Goal: Task Accomplishment & Management: Use online tool/utility

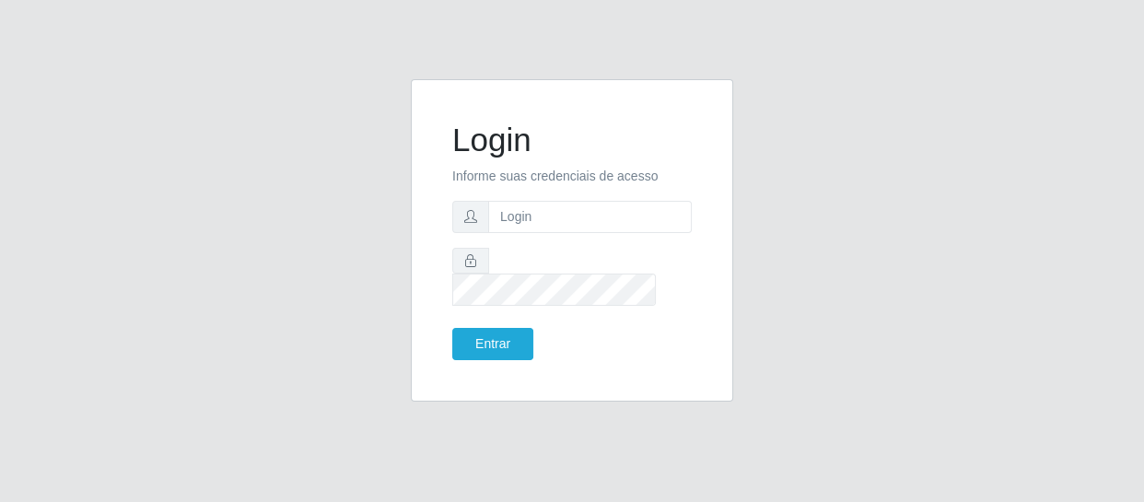
type input "[EMAIL_ADDRESS][DOMAIN_NAME]"
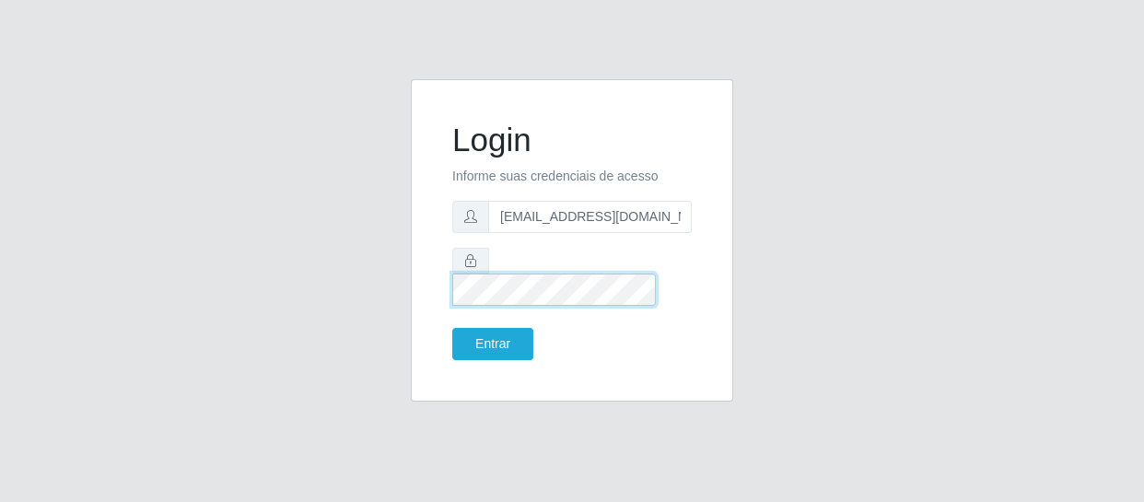
click at [452, 328] on button "Entrar" at bounding box center [492, 344] width 81 height 32
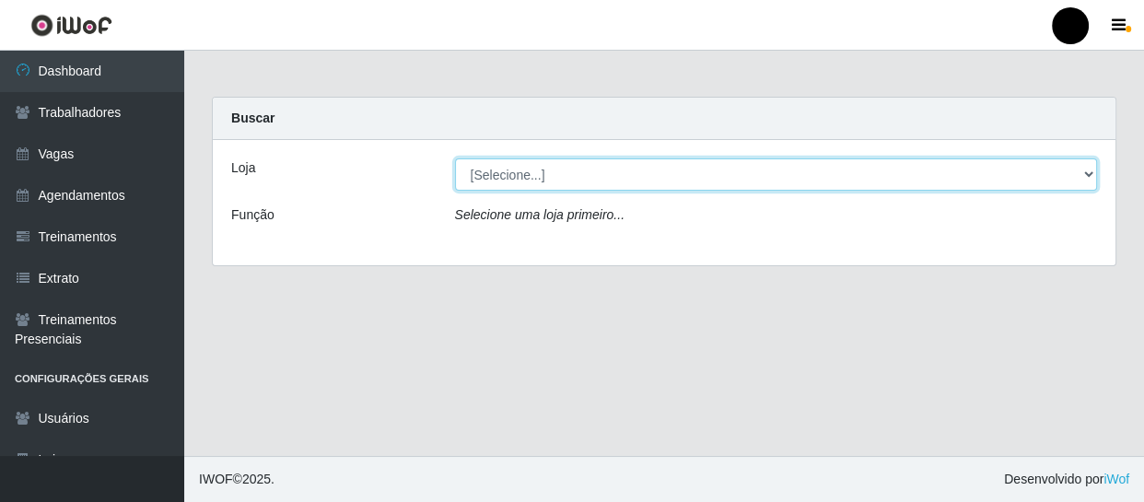
click at [1087, 172] on select "[Selecione...] SuperFácil Atacado - Emaús SuperFácil Atacado - Rodoviária Super…" at bounding box center [776, 174] width 643 height 32
select select "408"
click at [455, 158] on select "[Selecione...] SuperFácil Atacado - Emaús SuperFácil Atacado - Rodoviária Super…" at bounding box center [776, 174] width 643 height 32
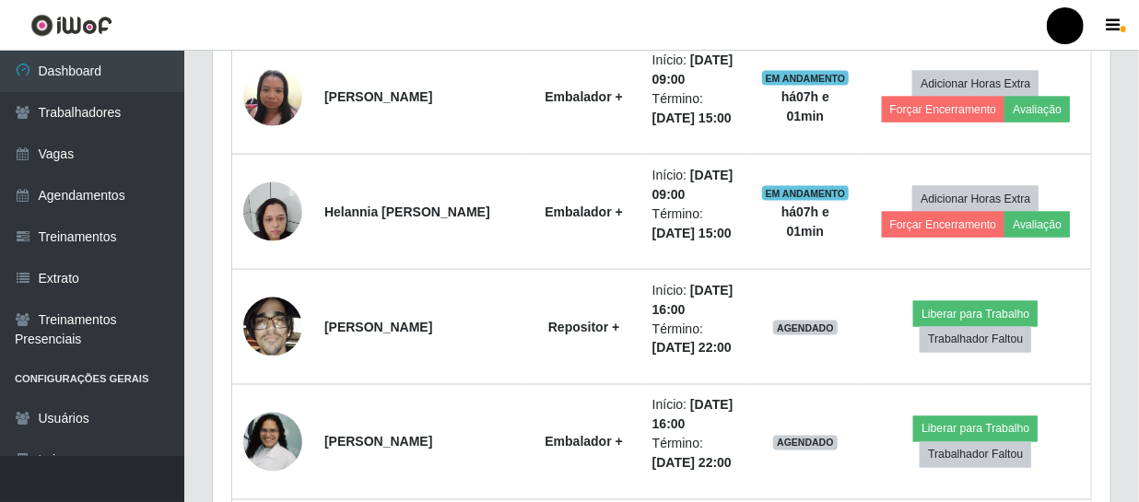
scroll to position [1256, 0]
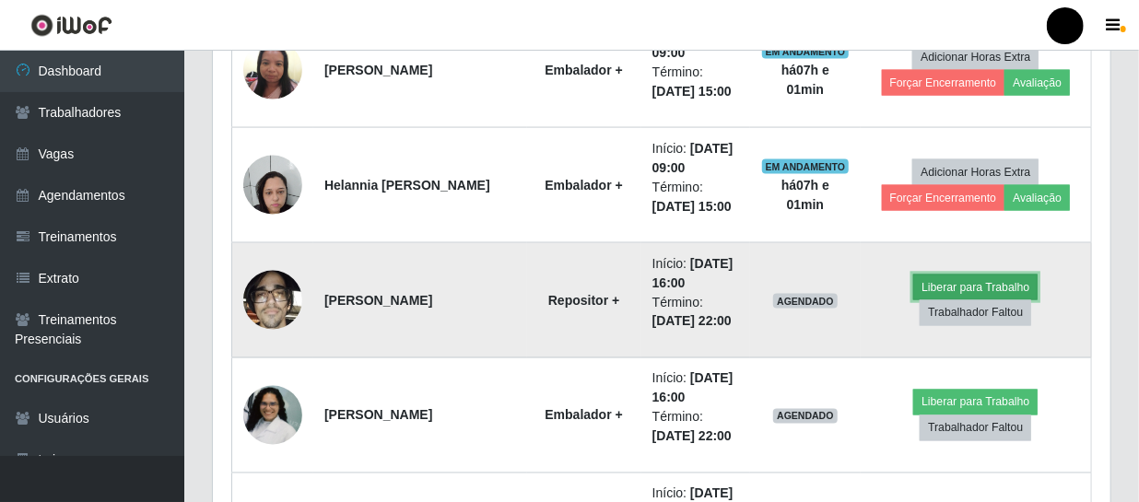
click at [944, 286] on button "Liberar para Trabalho" at bounding box center [975, 288] width 124 height 26
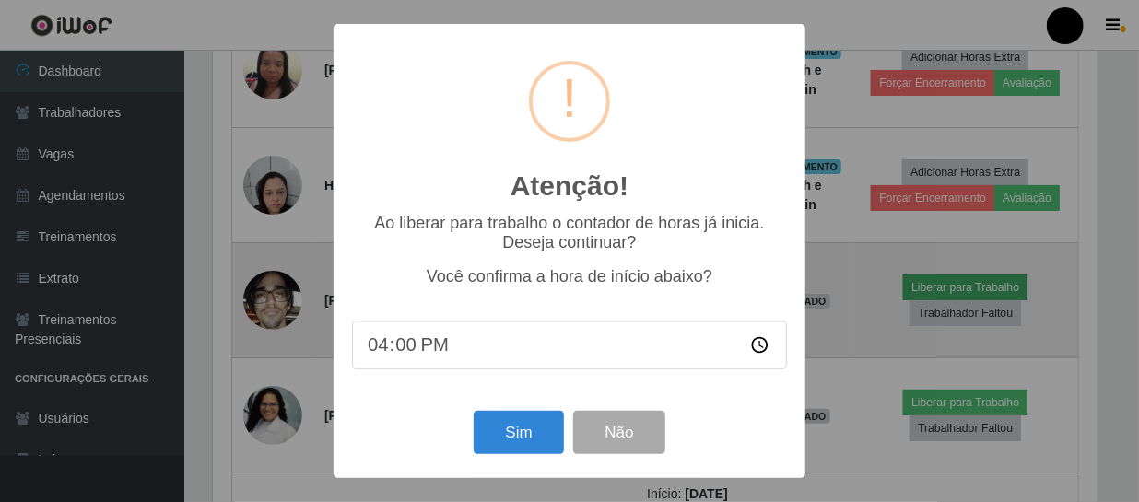
scroll to position [382, 889]
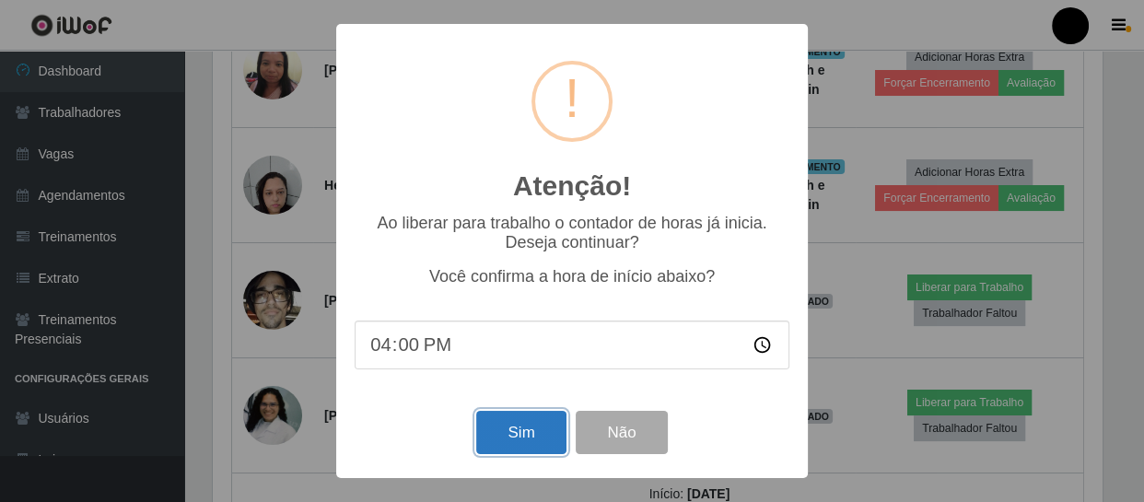
click at [518, 438] on button "Sim" at bounding box center [520, 432] width 89 height 43
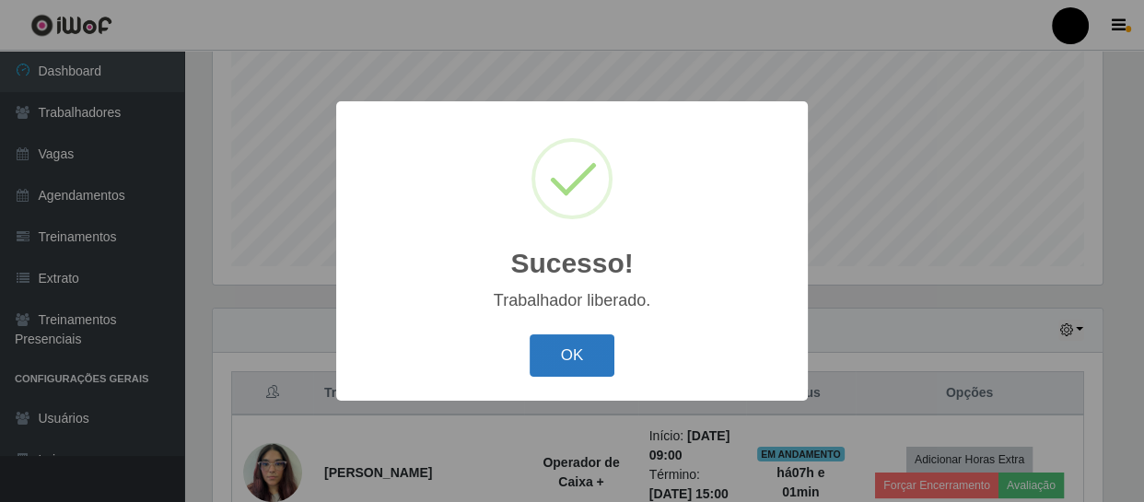
click at [567, 359] on button "OK" at bounding box center [573, 355] width 86 height 43
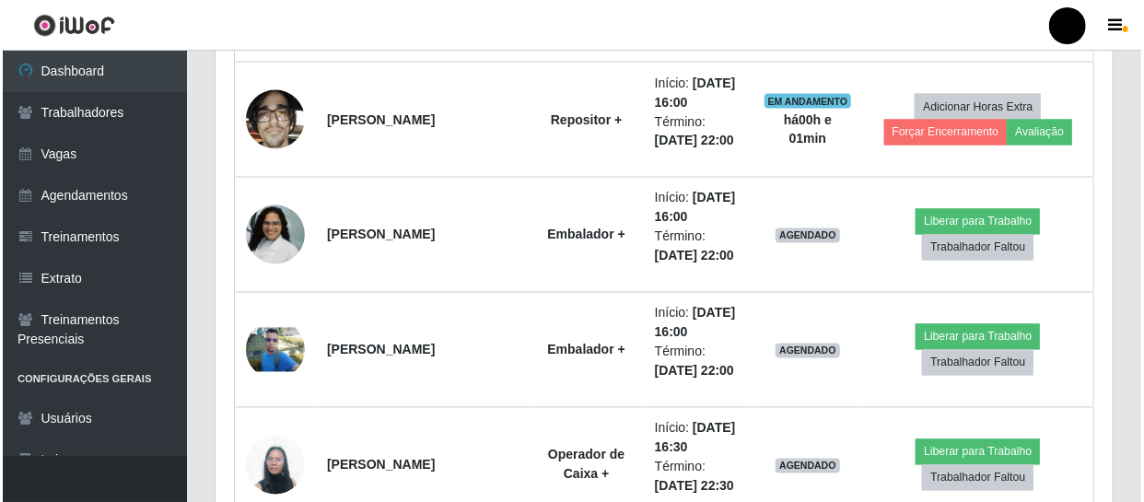
scroll to position [1482, 0]
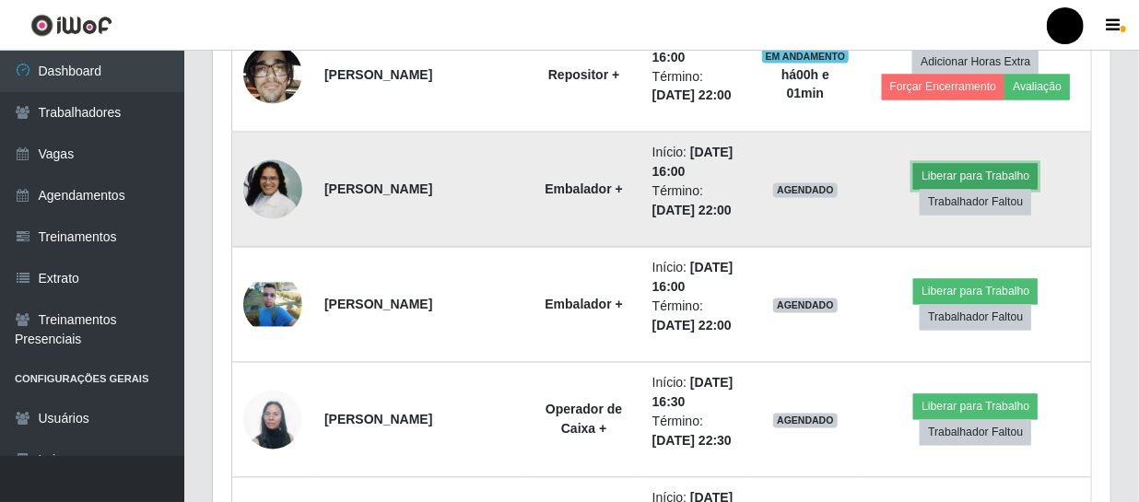
click at [957, 174] on button "Liberar para Trabalho" at bounding box center [975, 177] width 124 height 26
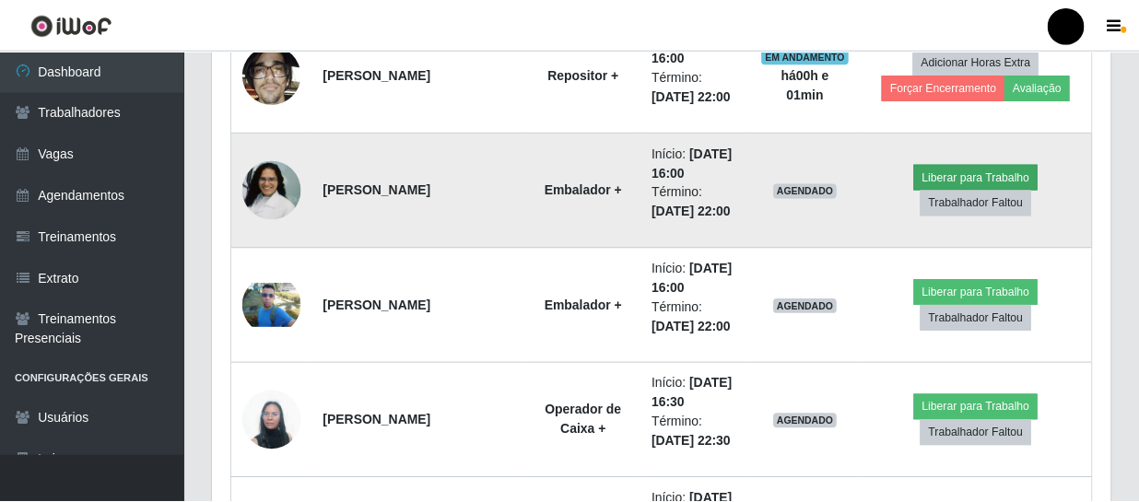
scroll to position [382, 889]
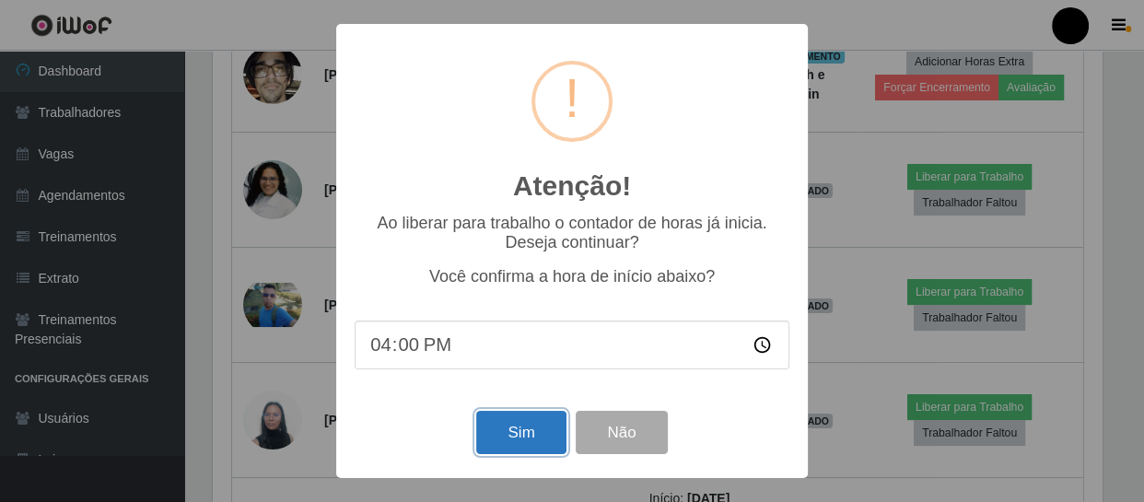
click at [510, 434] on button "Sim" at bounding box center [520, 432] width 89 height 43
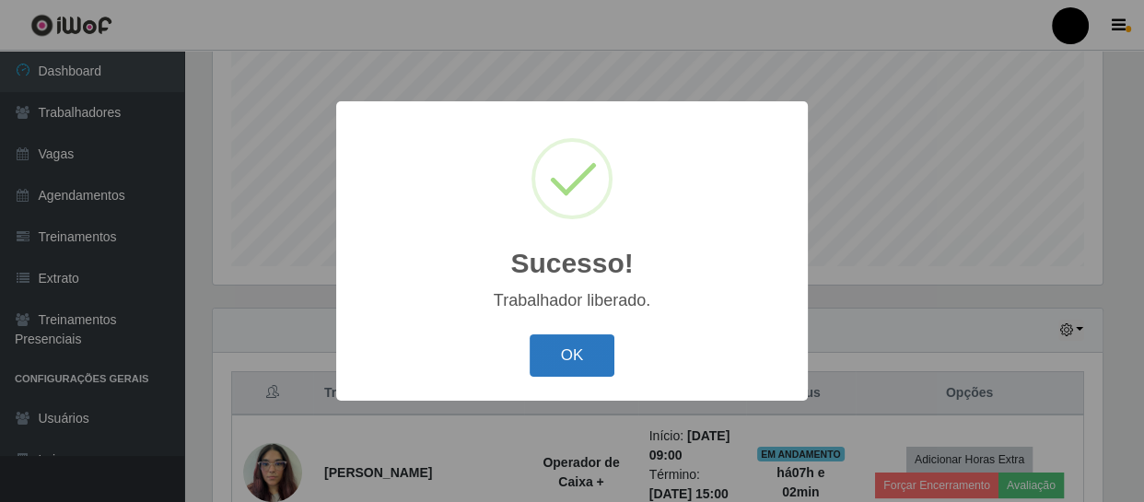
click at [584, 359] on button "OK" at bounding box center [573, 355] width 86 height 43
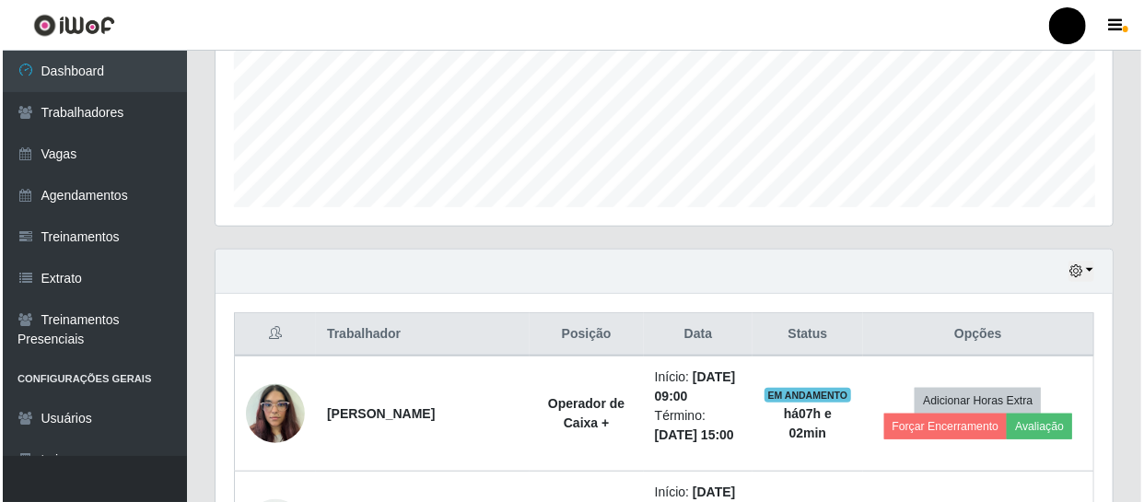
scroll to position [476, 0]
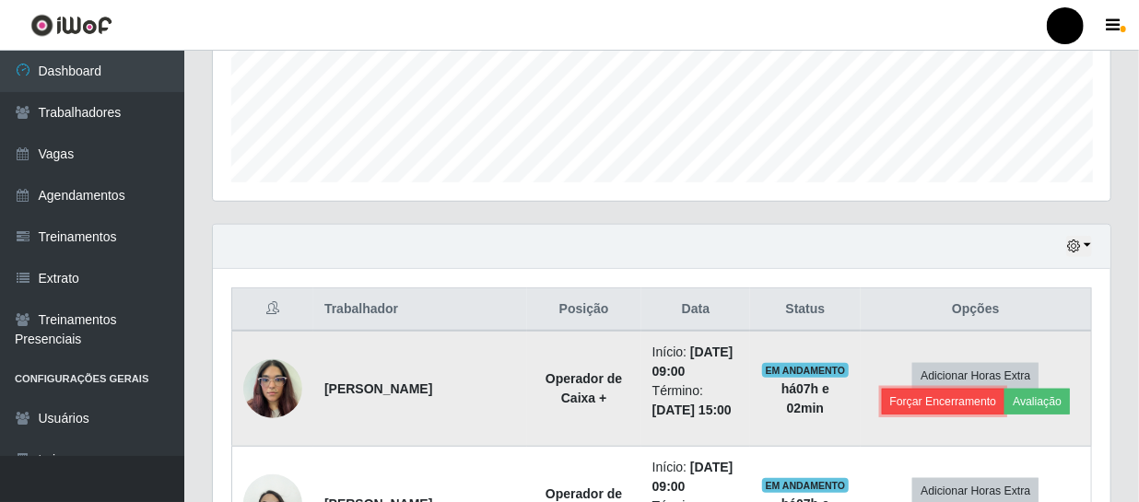
click at [936, 399] on button "Forçar Encerramento" at bounding box center [943, 402] width 123 height 26
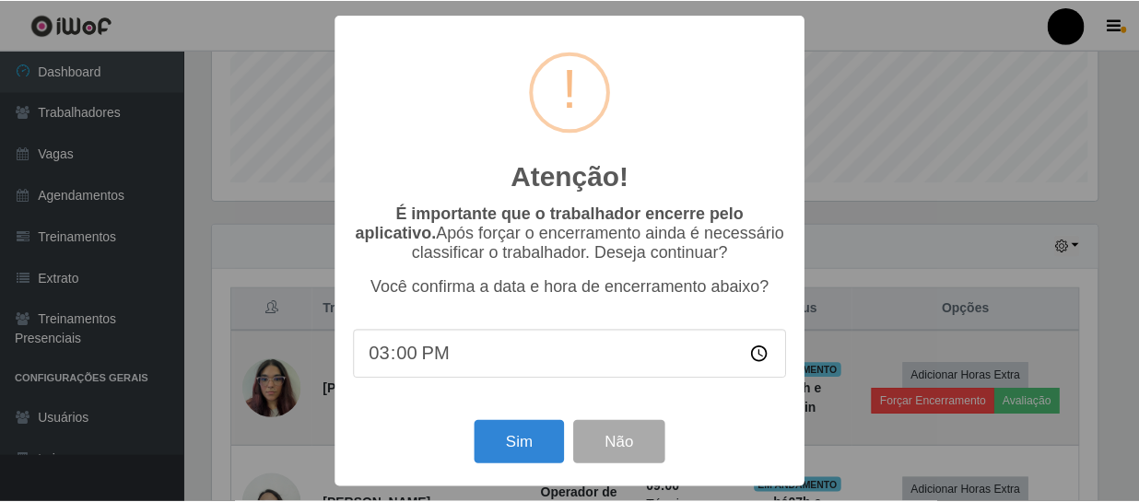
scroll to position [382, 889]
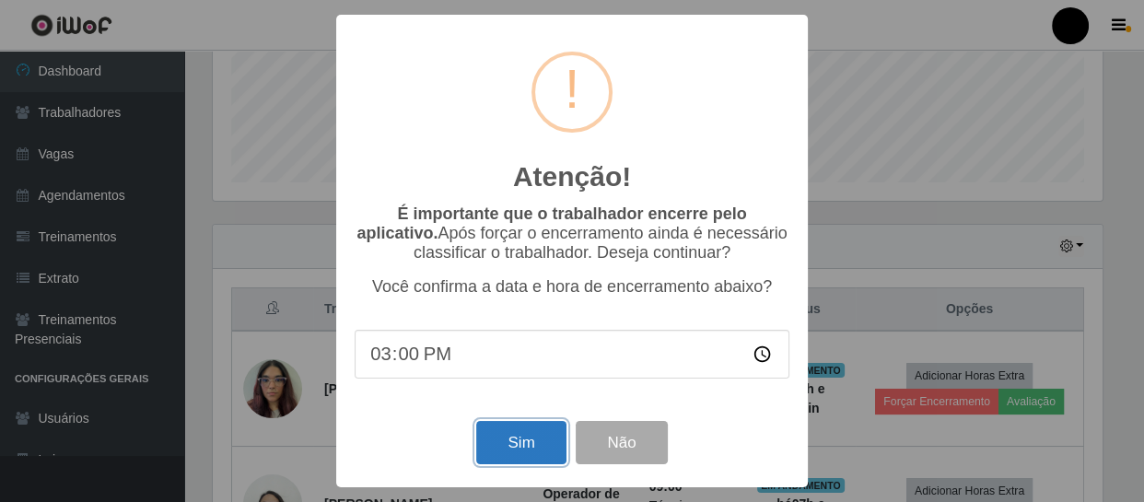
click at [541, 446] on button "Sim" at bounding box center [520, 442] width 89 height 43
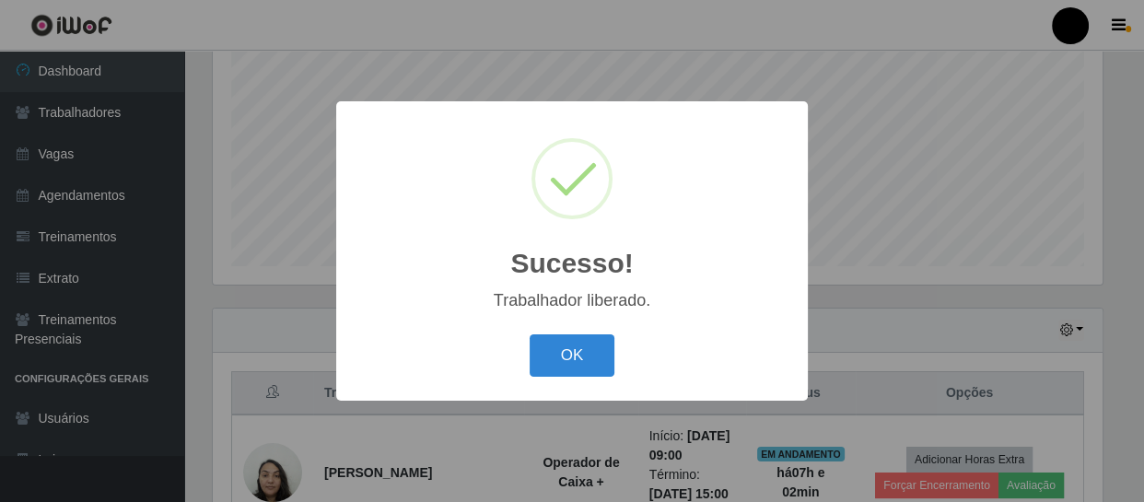
drag, startPoint x: 570, startPoint y: 360, endPoint x: 700, endPoint y: 310, distance: 139.5
click at [574, 359] on button "OK" at bounding box center [573, 355] width 86 height 43
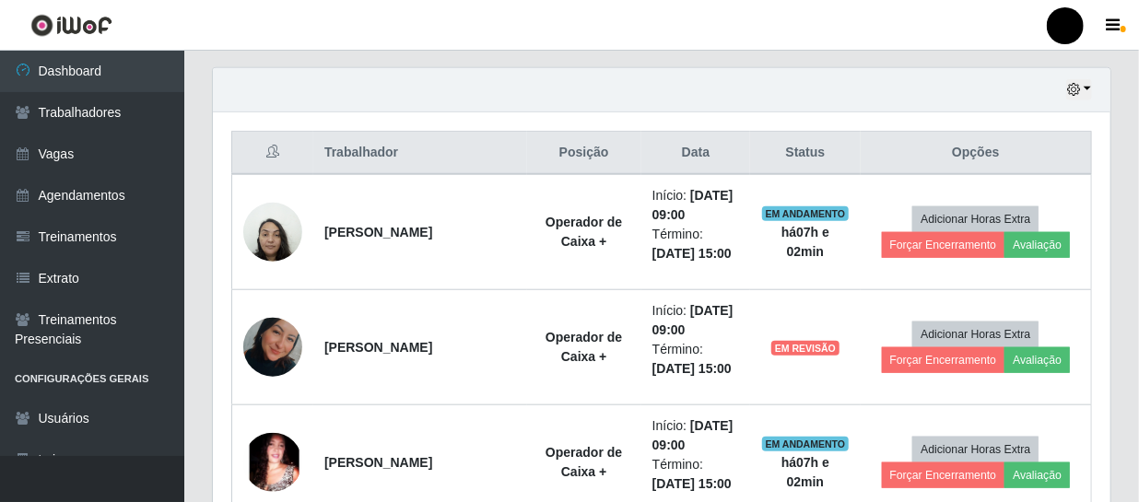
scroll to position [728, 0]
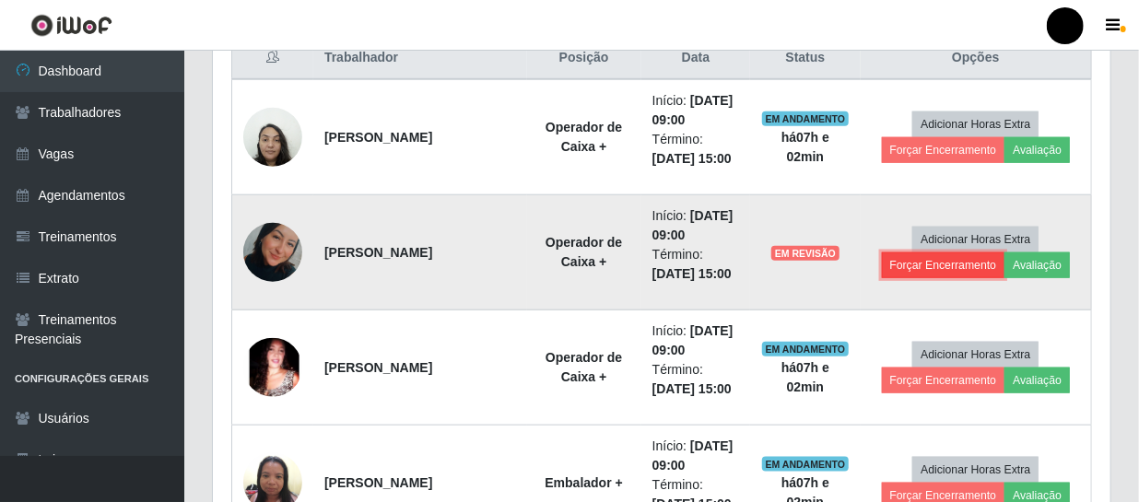
click at [935, 270] on button "Forçar Encerramento" at bounding box center [943, 265] width 123 height 26
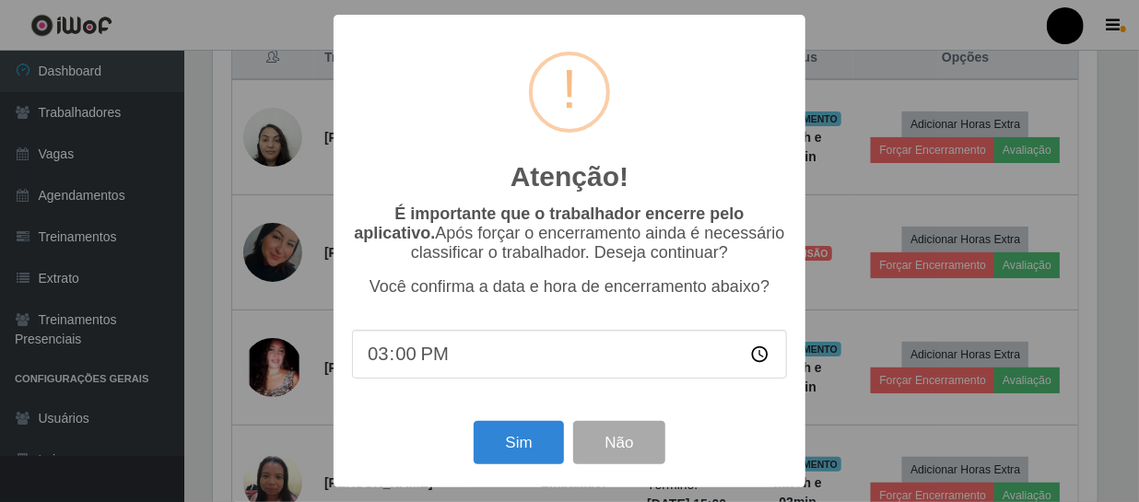
scroll to position [382, 889]
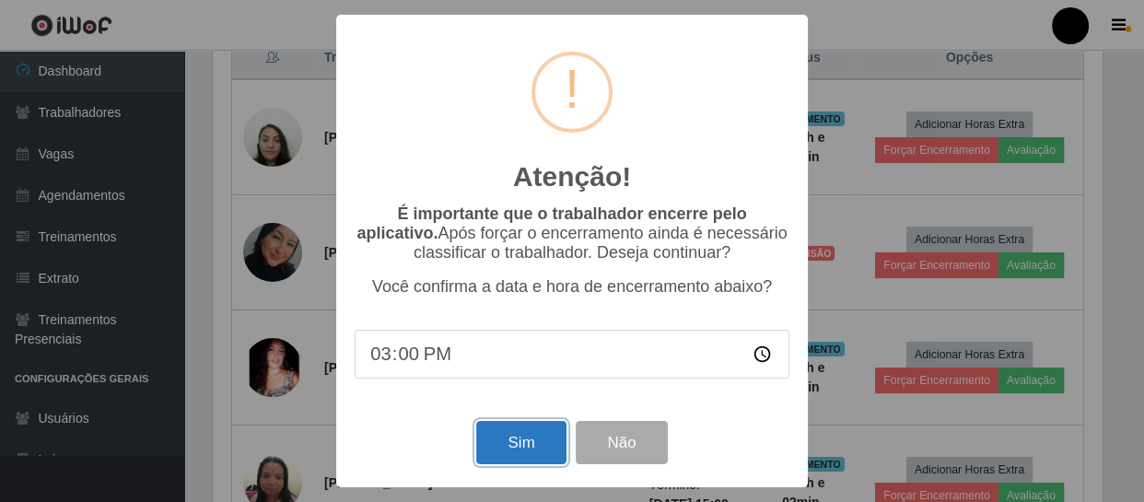
drag, startPoint x: 507, startPoint y: 449, endPoint x: 665, endPoint y: 333, distance: 196.5
click at [507, 448] on button "Sim" at bounding box center [520, 442] width 89 height 43
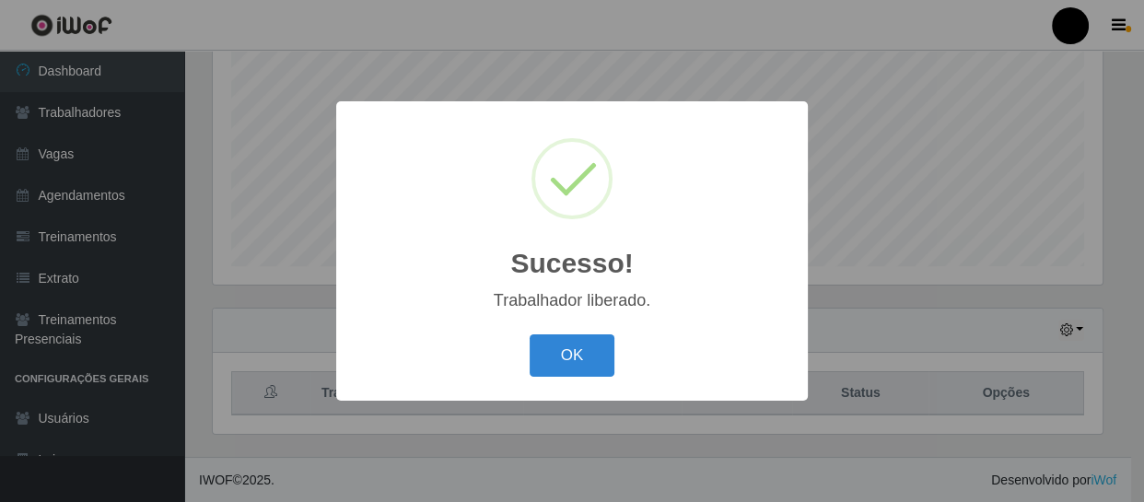
drag, startPoint x: 571, startPoint y: 342, endPoint x: 616, endPoint y: 325, distance: 48.1
click at [575, 341] on button "OK" at bounding box center [573, 355] width 86 height 43
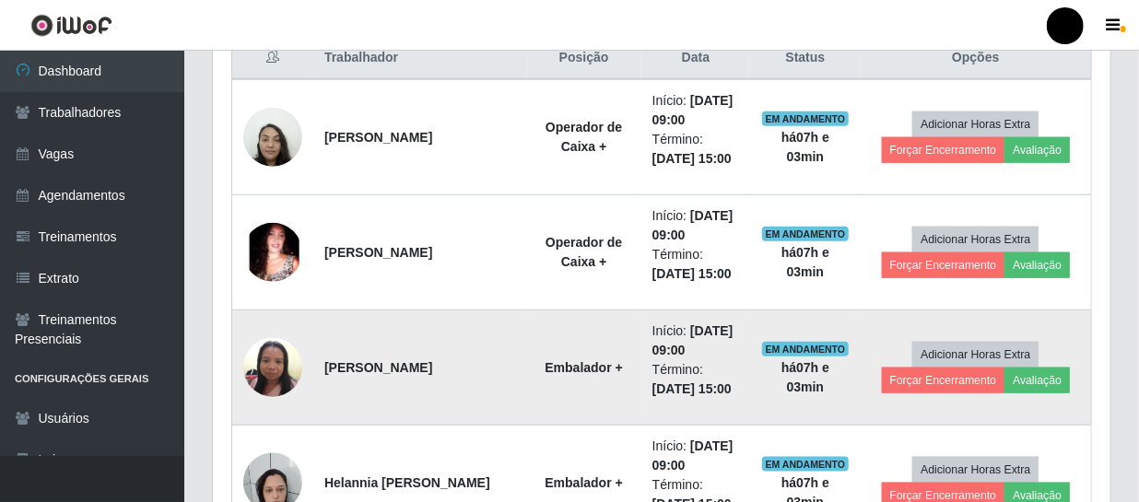
scroll to position [644, 0]
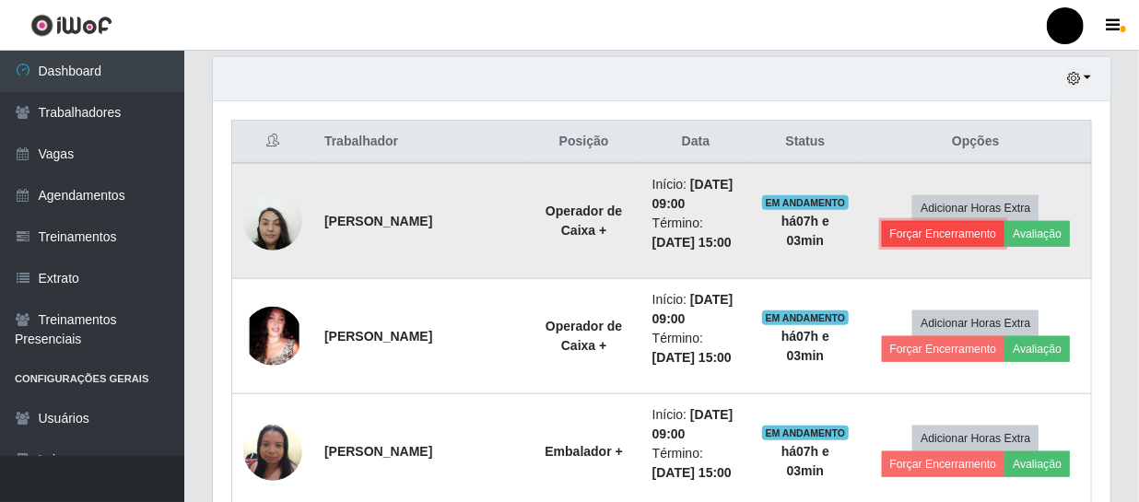
click at [913, 235] on button "Forçar Encerramento" at bounding box center [943, 234] width 123 height 26
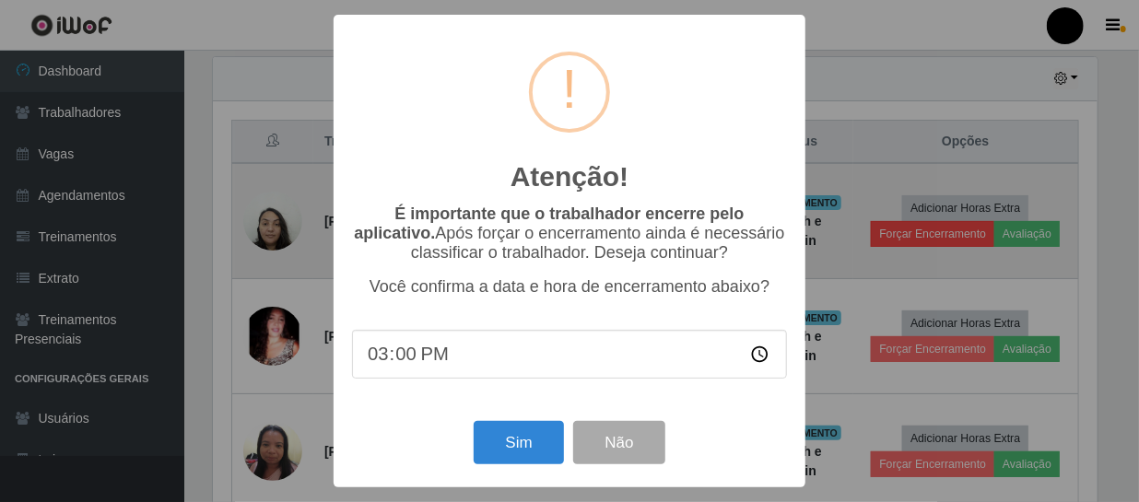
scroll to position [382, 889]
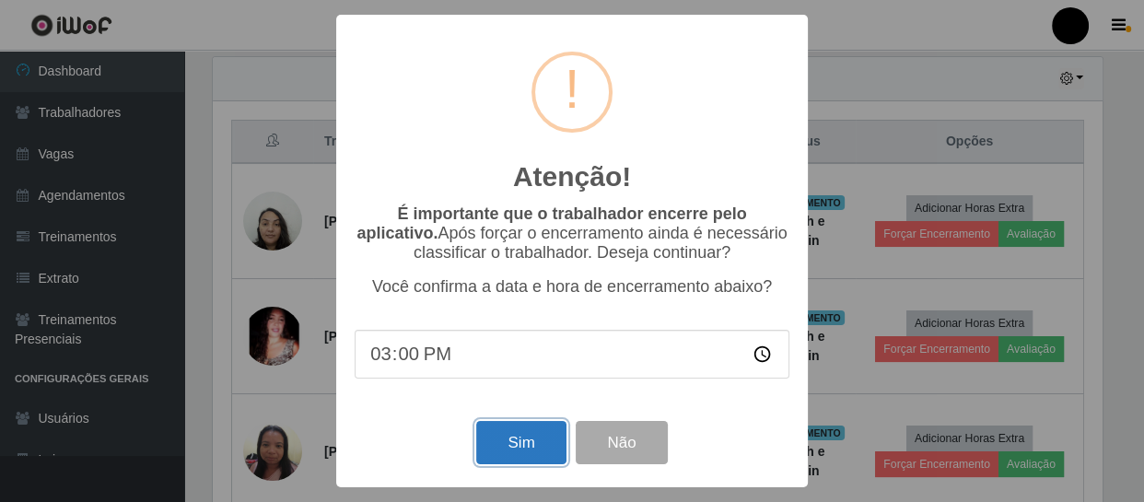
click at [518, 457] on button "Sim" at bounding box center [520, 442] width 89 height 43
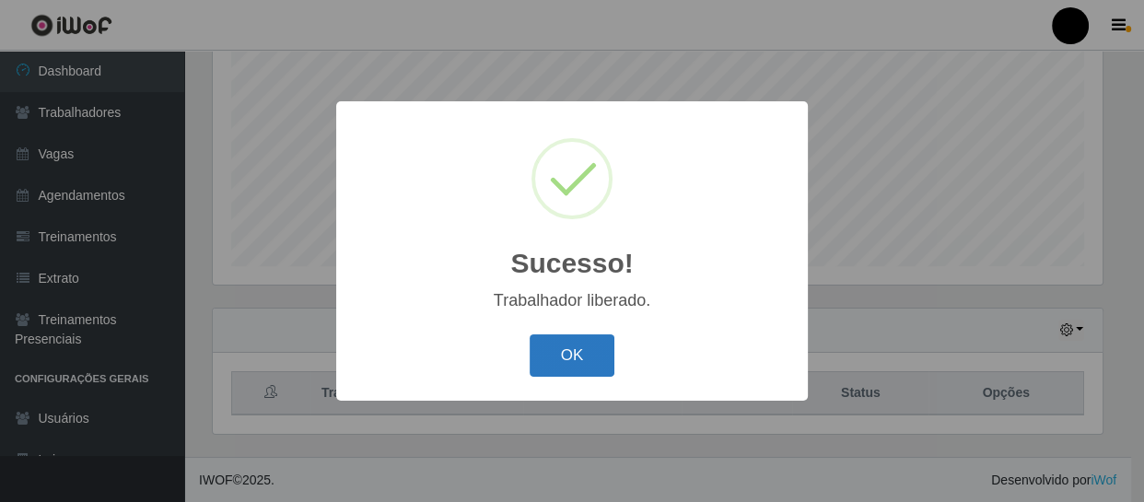
drag, startPoint x: 562, startPoint y: 364, endPoint x: 638, endPoint y: 339, distance: 79.5
click at [565, 363] on button "OK" at bounding box center [573, 355] width 86 height 43
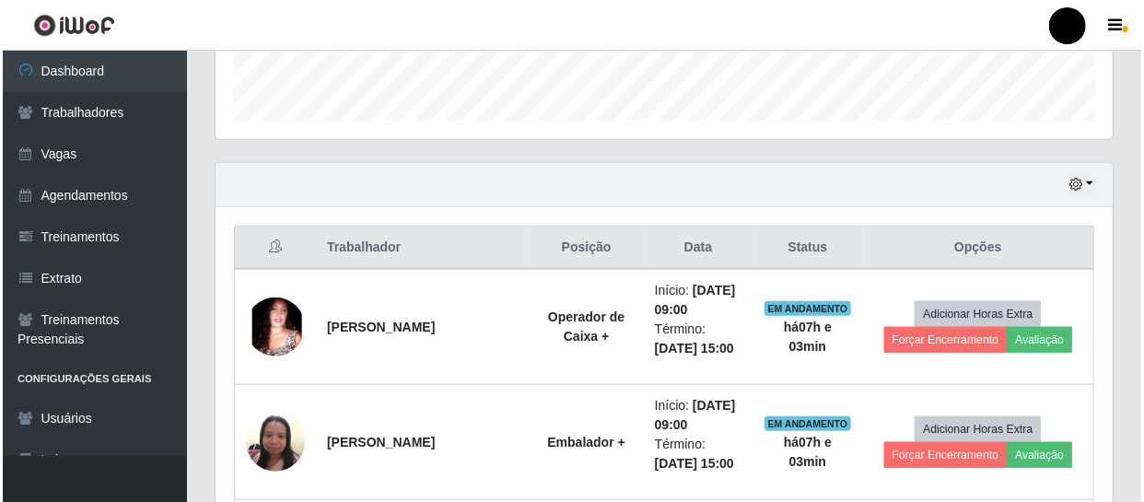
scroll to position [0, 0]
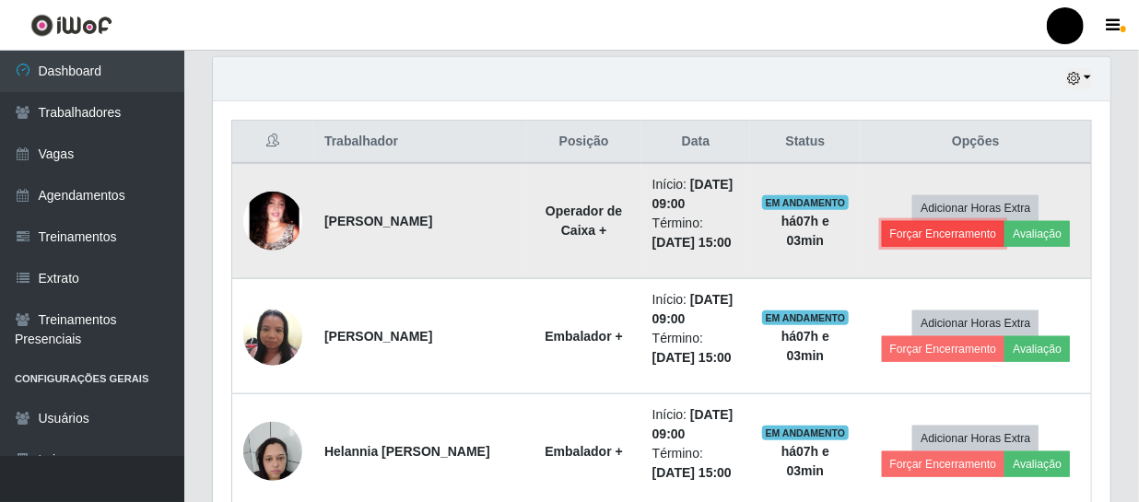
click at [918, 238] on button "Forçar Encerramento" at bounding box center [943, 234] width 123 height 26
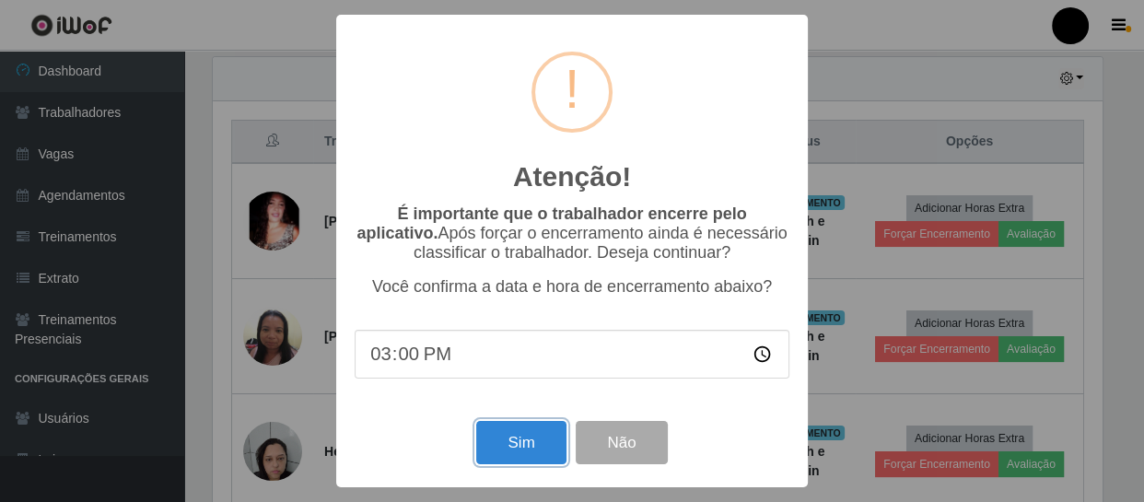
drag, startPoint x: 502, startPoint y: 452, endPoint x: 516, endPoint y: 433, distance: 23.0
click at [506, 449] on button "Sim" at bounding box center [520, 442] width 89 height 43
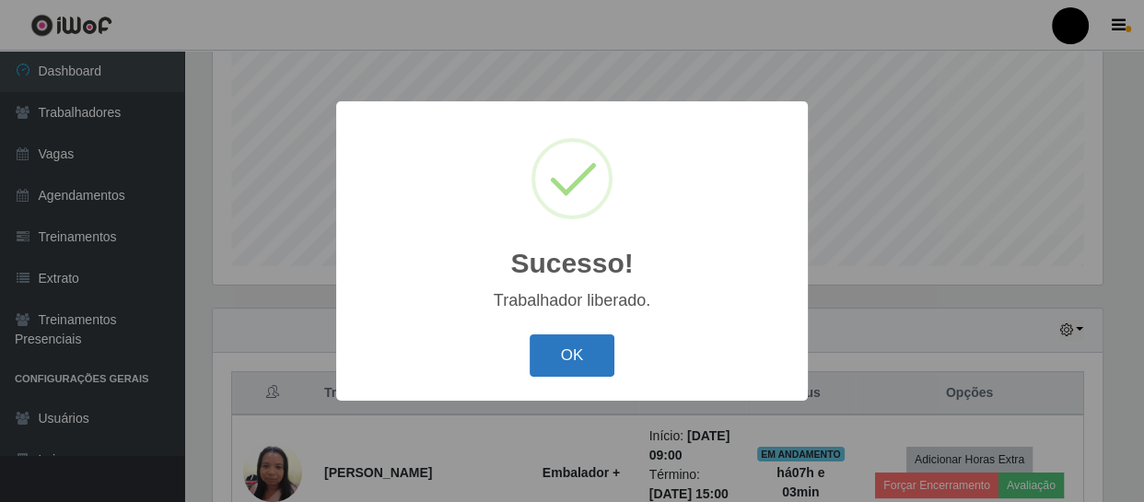
drag, startPoint x: 589, startPoint y: 358, endPoint x: 639, endPoint y: 278, distance: 94.1
click at [589, 357] on button "OK" at bounding box center [573, 355] width 86 height 43
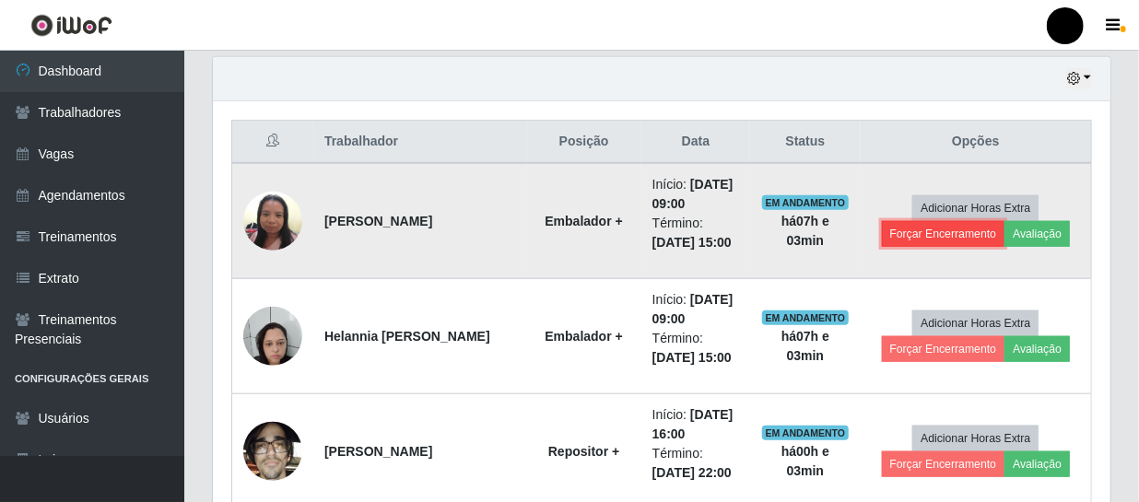
click at [948, 231] on button "Forçar Encerramento" at bounding box center [943, 234] width 123 height 26
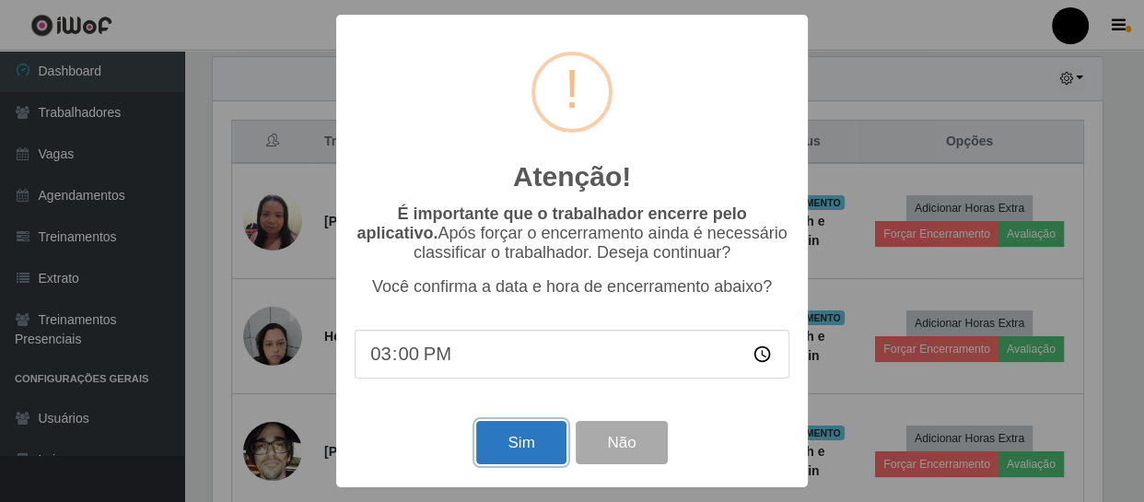
click at [526, 452] on button "Sim" at bounding box center [520, 442] width 89 height 43
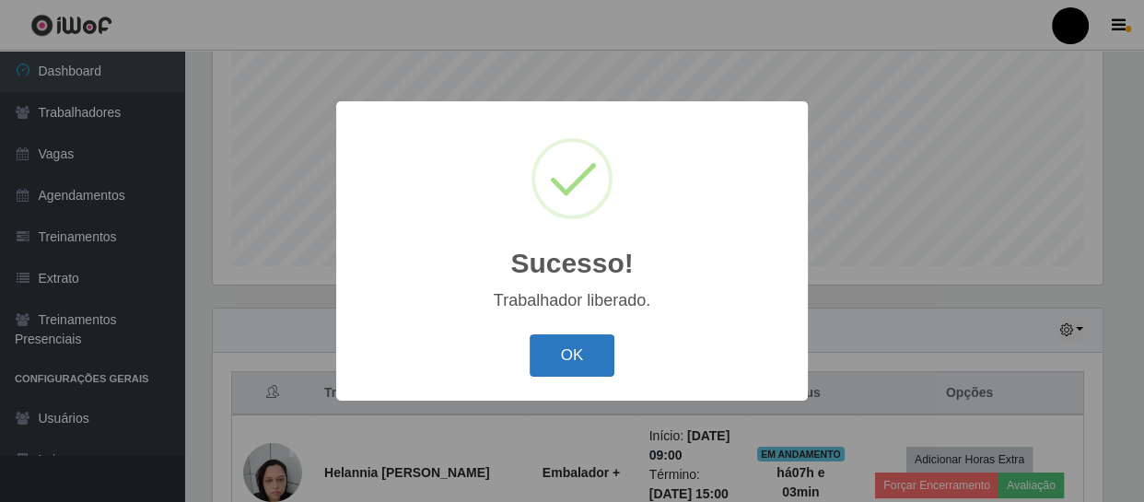
click at [573, 348] on button "OK" at bounding box center [573, 355] width 86 height 43
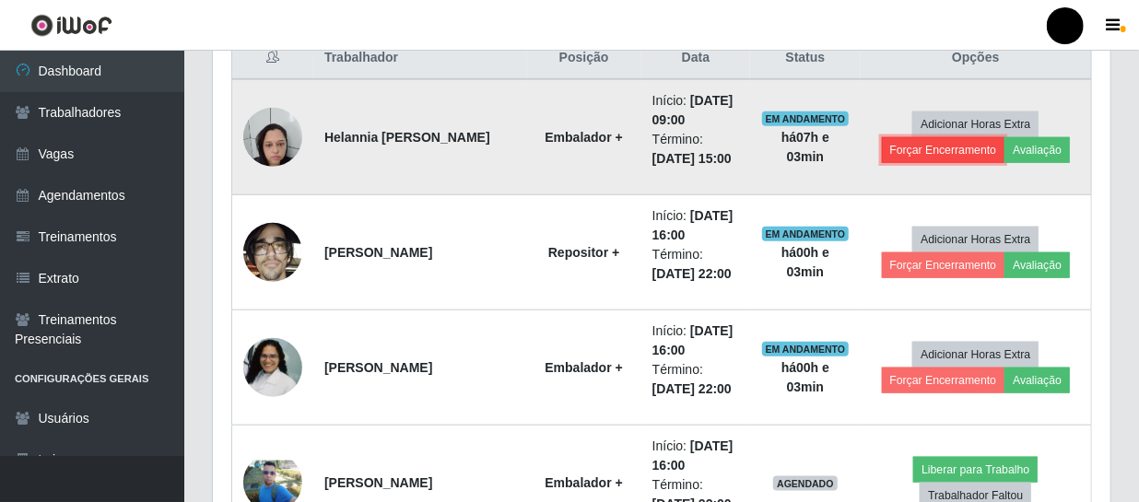
click at [953, 148] on button "Forçar Encerramento" at bounding box center [943, 150] width 123 height 26
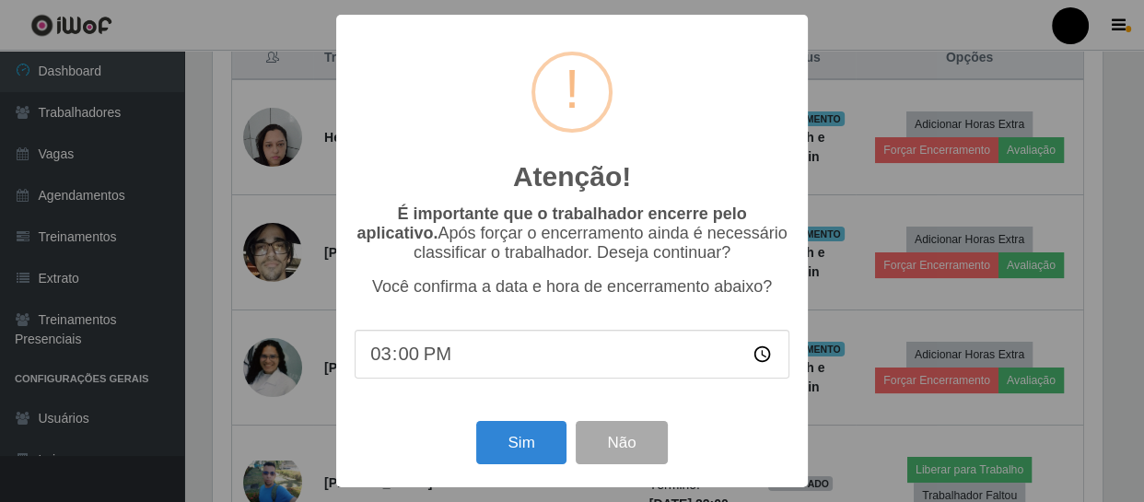
click at [1115, 265] on div "Atenção! × É importante que o trabalhador encerre pelo aplicativo. Após forçar …" at bounding box center [572, 251] width 1144 height 502
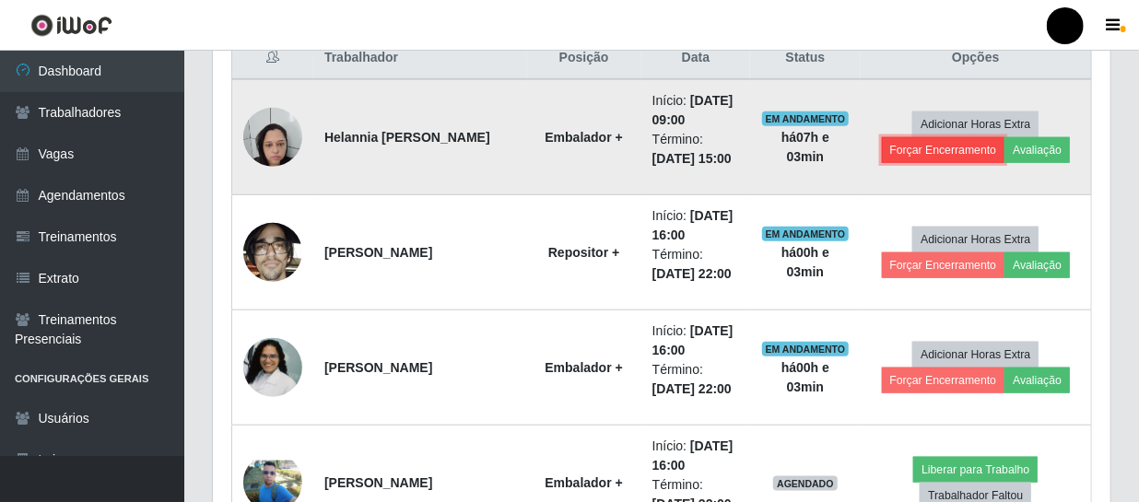
click at [920, 147] on button "Forçar Encerramento" at bounding box center [943, 150] width 123 height 26
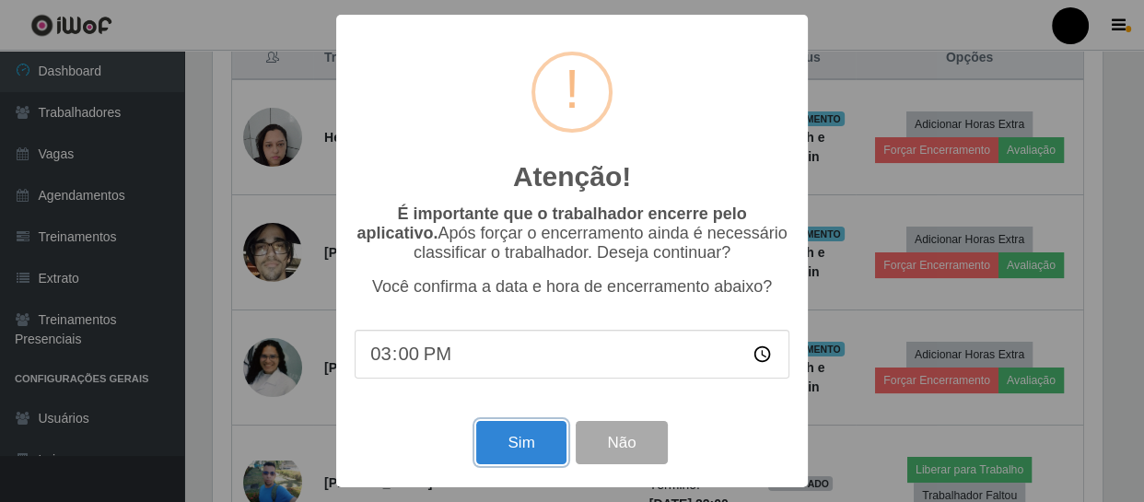
drag, startPoint x: 504, startPoint y: 441, endPoint x: 560, endPoint y: 317, distance: 136.5
click at [509, 435] on button "Sim" at bounding box center [520, 442] width 89 height 43
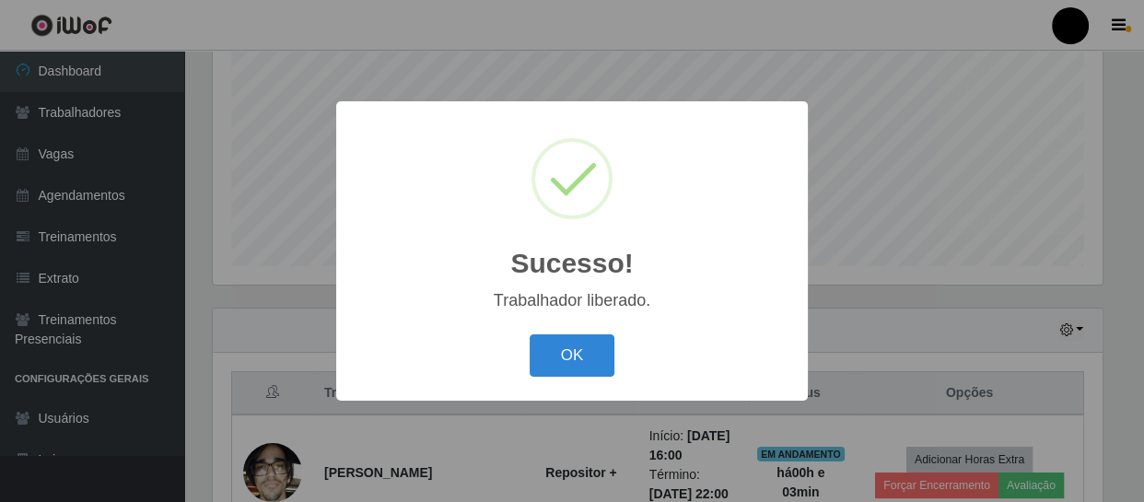
drag, startPoint x: 574, startPoint y: 350, endPoint x: 584, endPoint y: 318, distance: 33.8
click at [574, 348] on button "OK" at bounding box center [573, 355] width 86 height 43
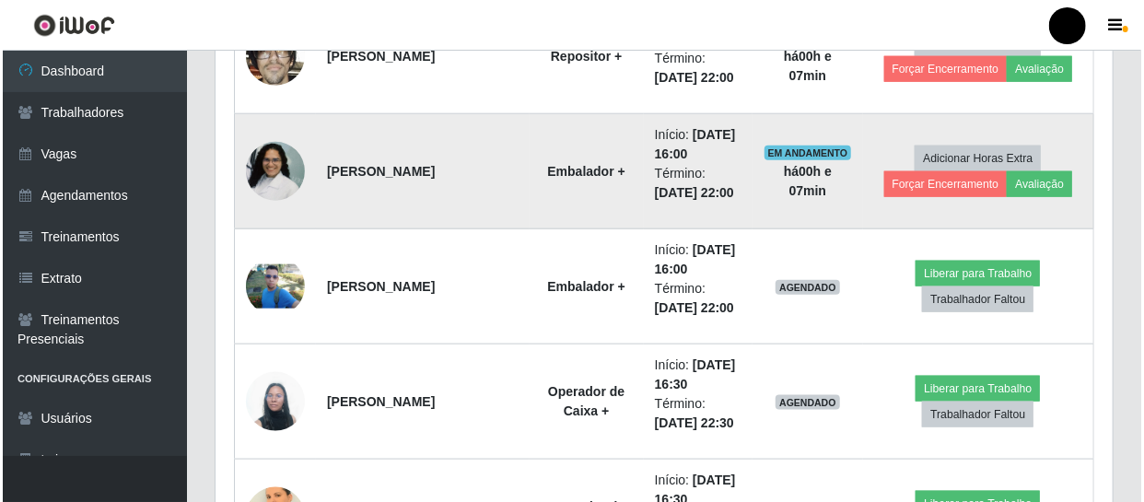
scroll to position [841, 0]
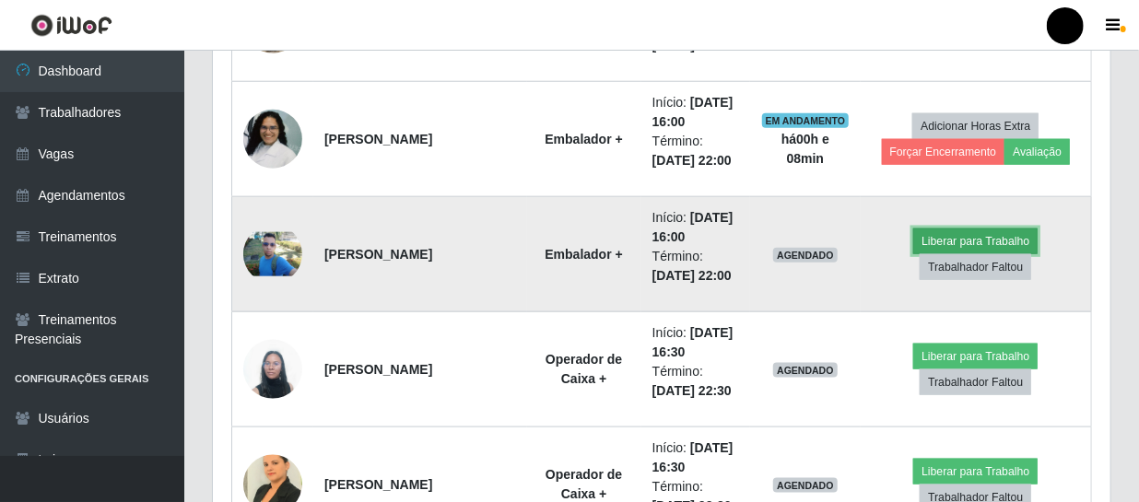
click at [931, 240] on button "Liberar para Trabalho" at bounding box center [975, 242] width 124 height 26
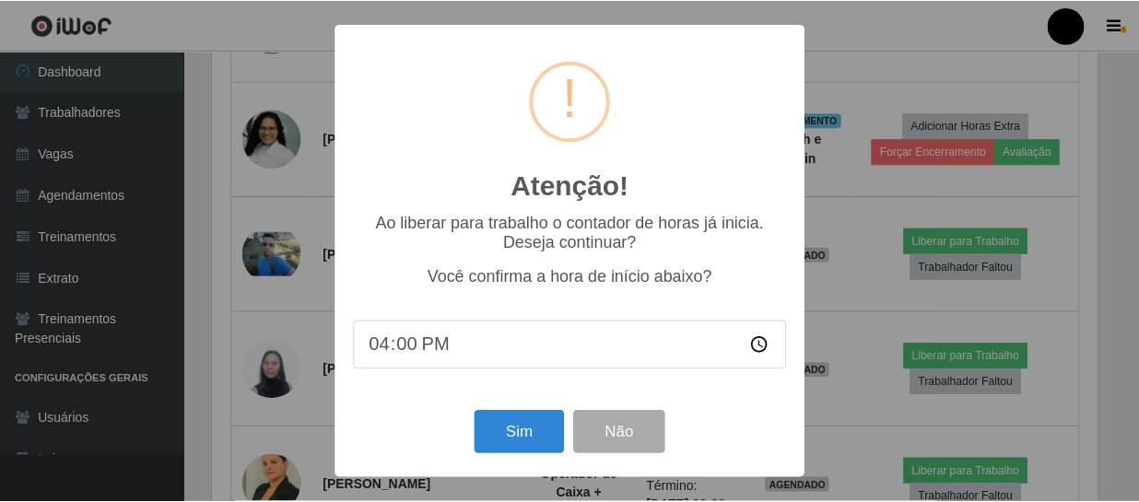
scroll to position [382, 889]
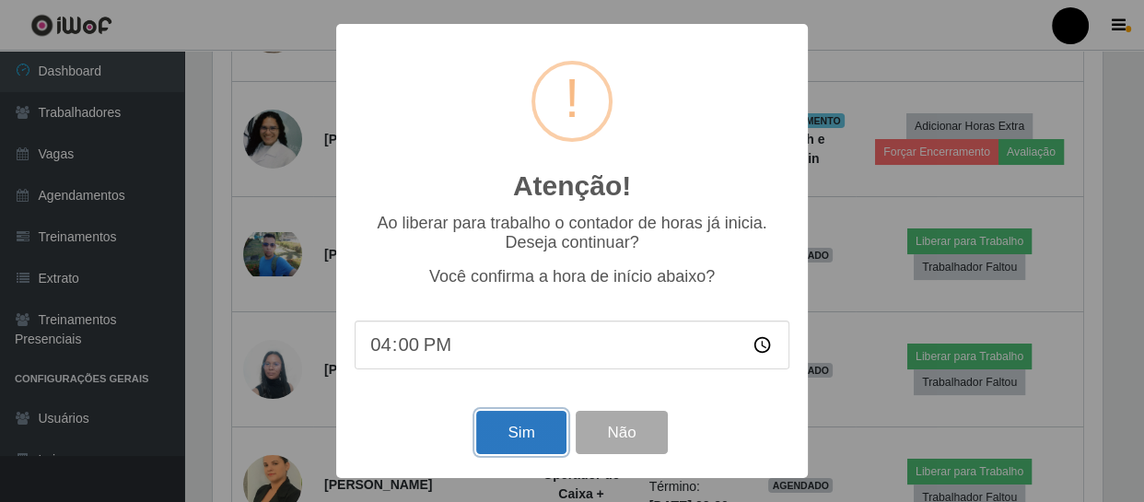
click at [533, 428] on button "Sim" at bounding box center [520, 432] width 89 height 43
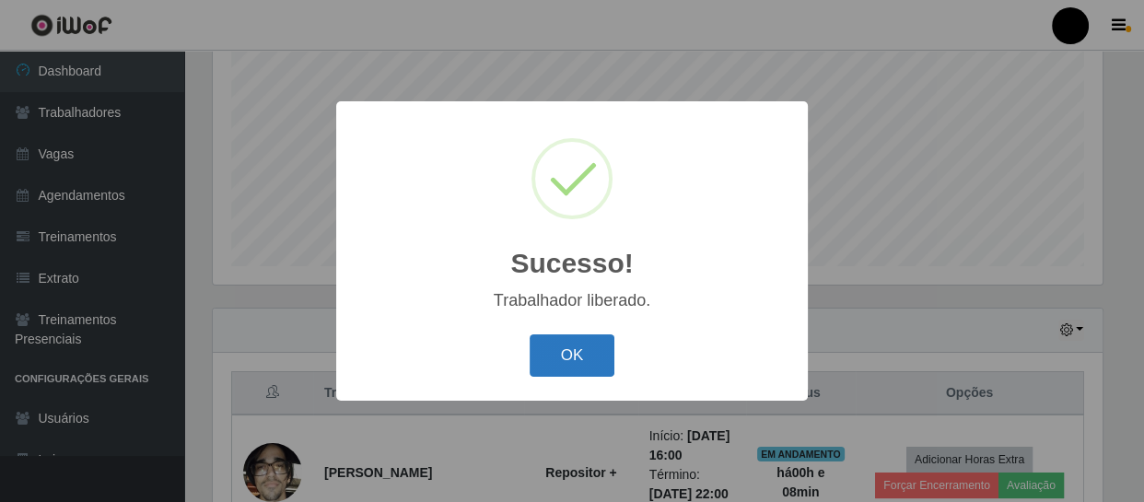
click at [560, 358] on button "OK" at bounding box center [573, 355] width 86 height 43
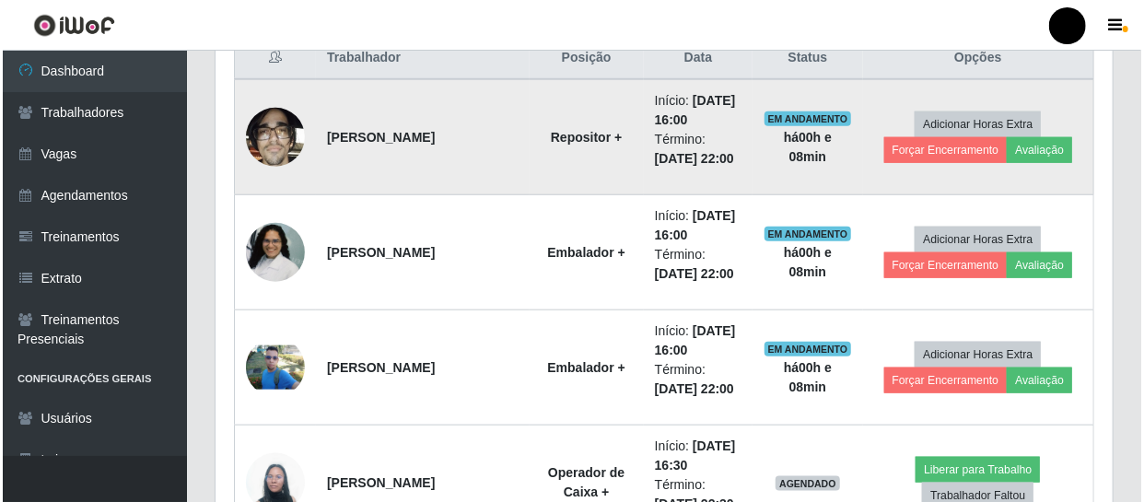
scroll to position [811, 0]
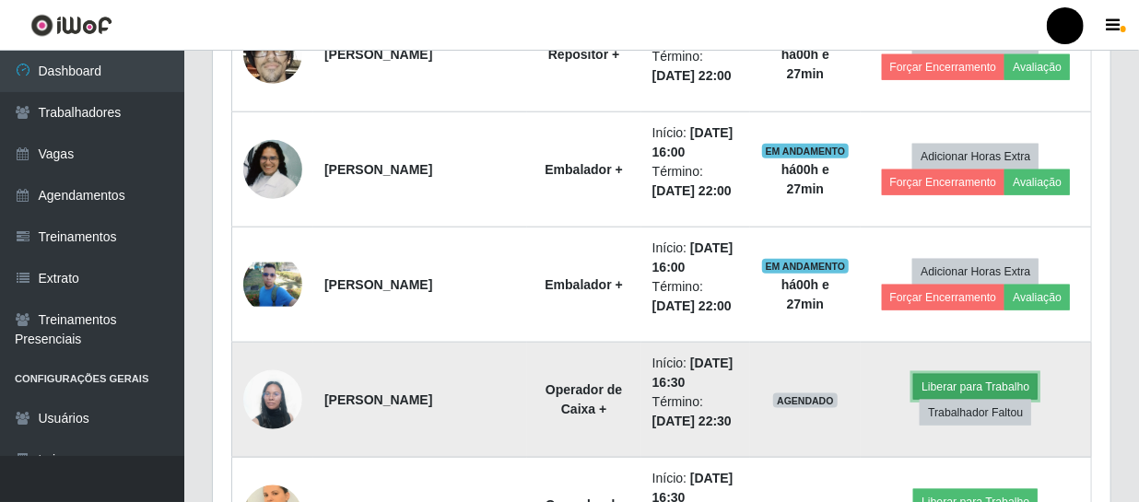
click at [1003, 386] on button "Liberar para Trabalho" at bounding box center [975, 387] width 124 height 26
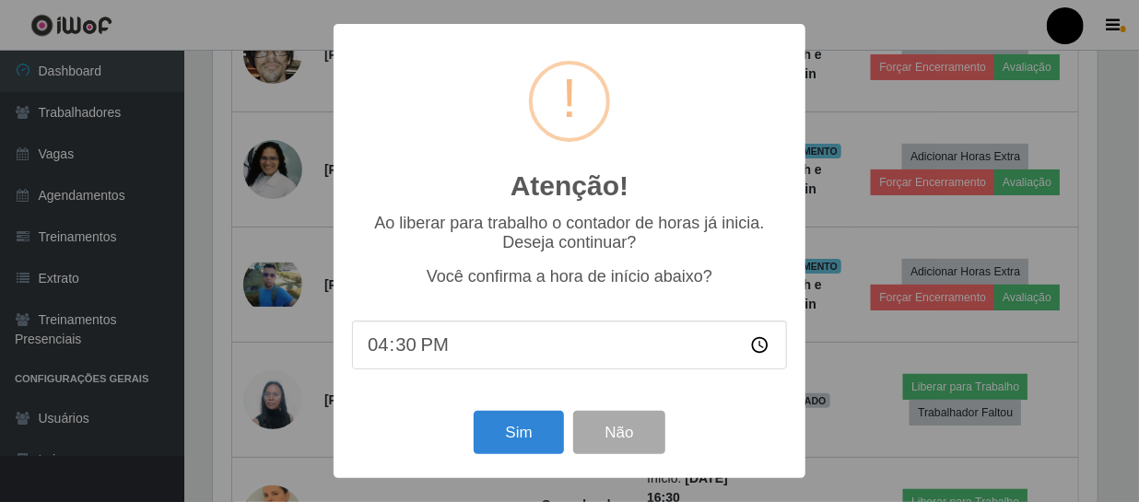
scroll to position [382, 889]
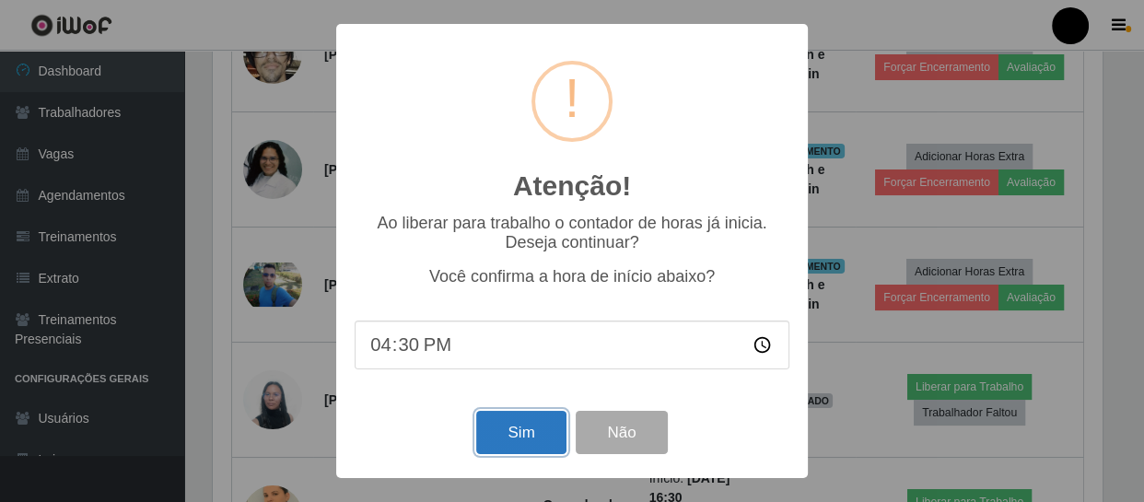
click at [519, 430] on button "Sim" at bounding box center [520, 432] width 89 height 43
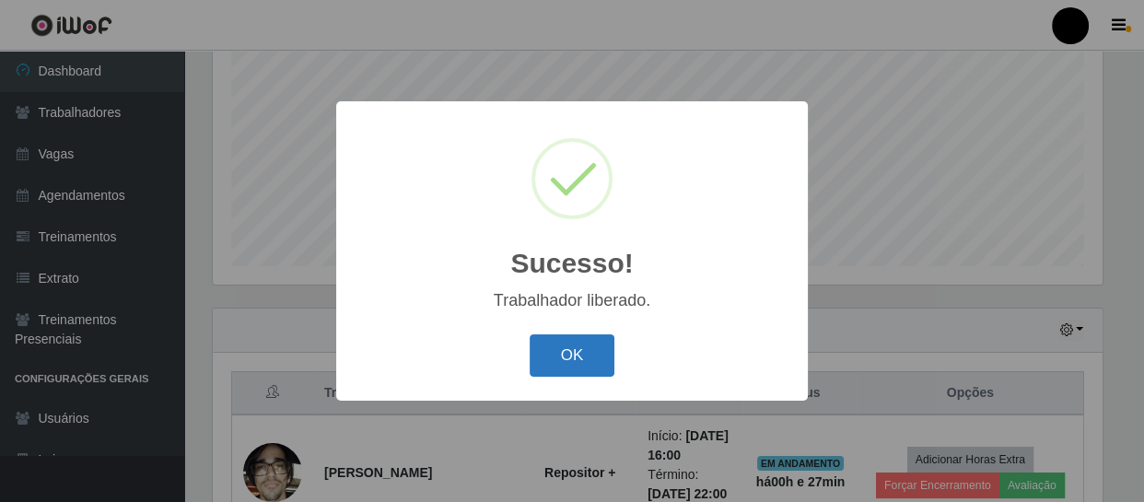
click at [607, 343] on button "OK" at bounding box center [573, 355] width 86 height 43
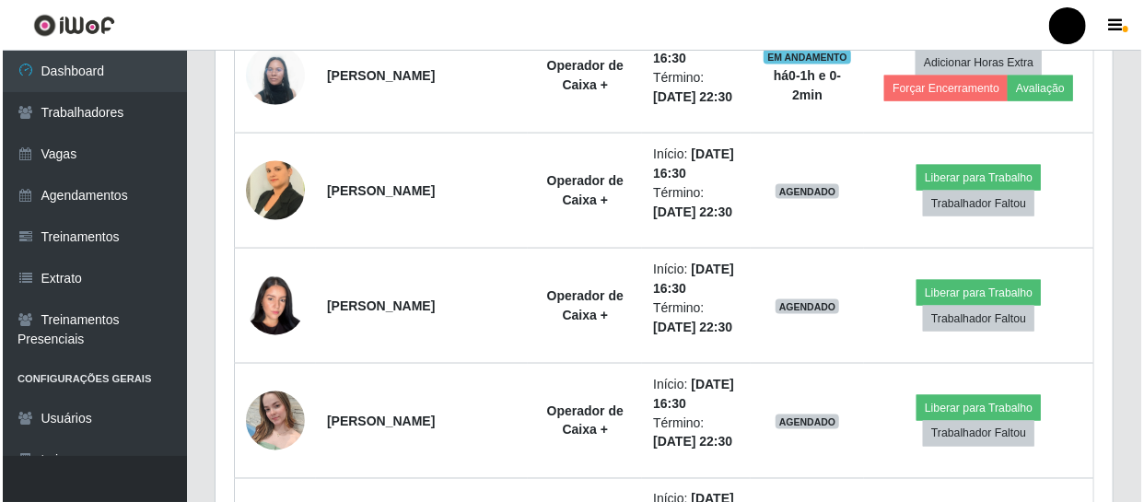
scroll to position [1146, 0]
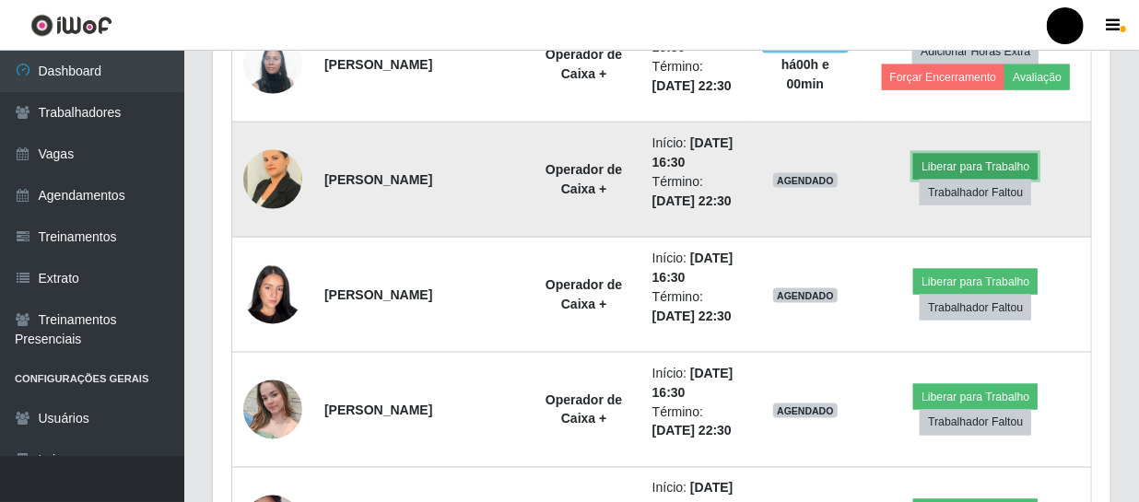
click at [967, 168] on button "Liberar para Trabalho" at bounding box center [975, 167] width 124 height 26
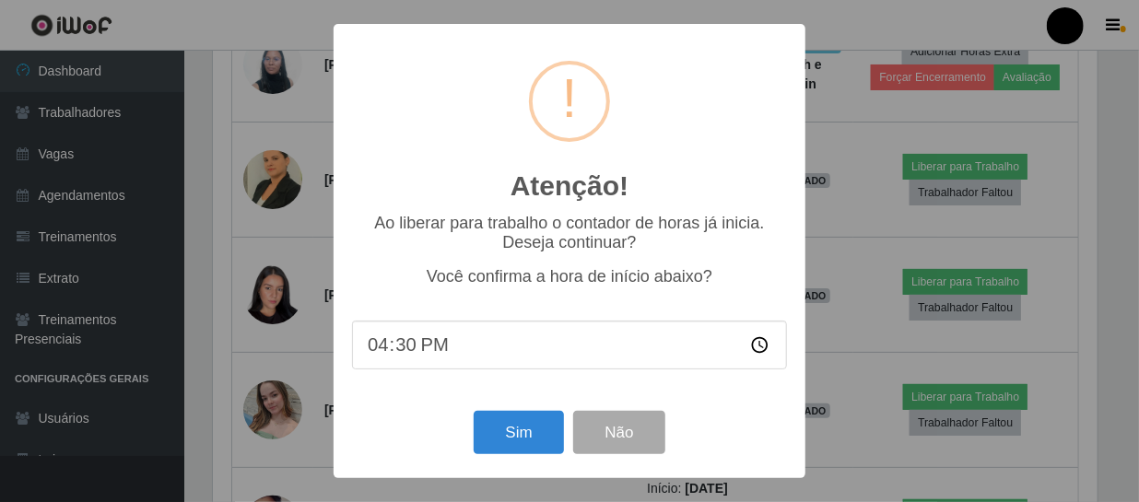
scroll to position [382, 889]
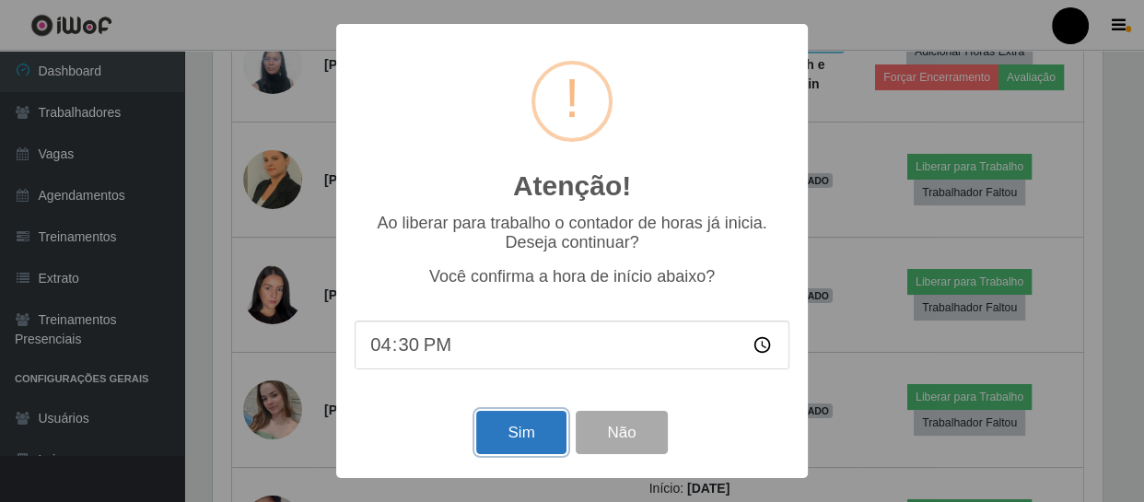
click at [516, 428] on button "Sim" at bounding box center [520, 432] width 89 height 43
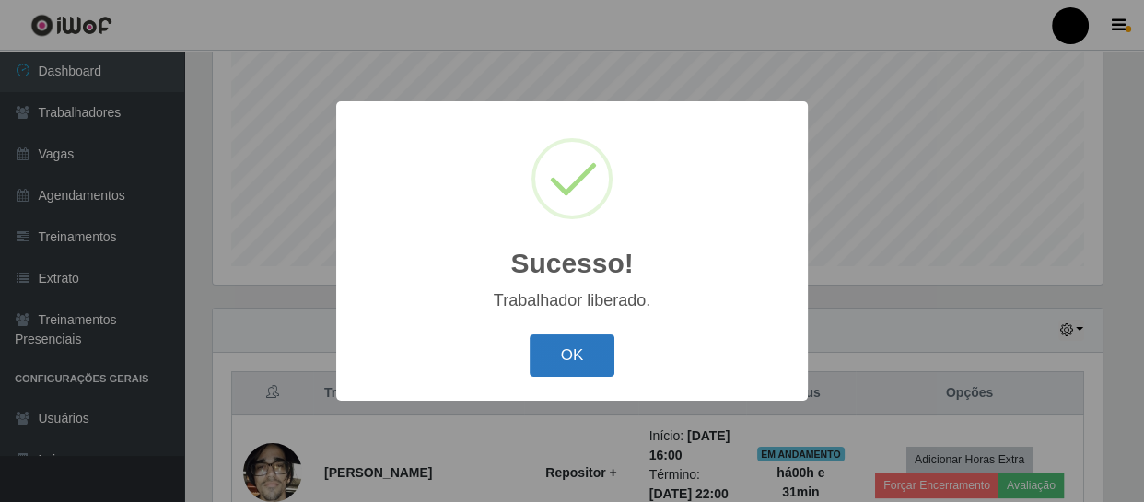
click at [570, 352] on button "OK" at bounding box center [573, 355] width 86 height 43
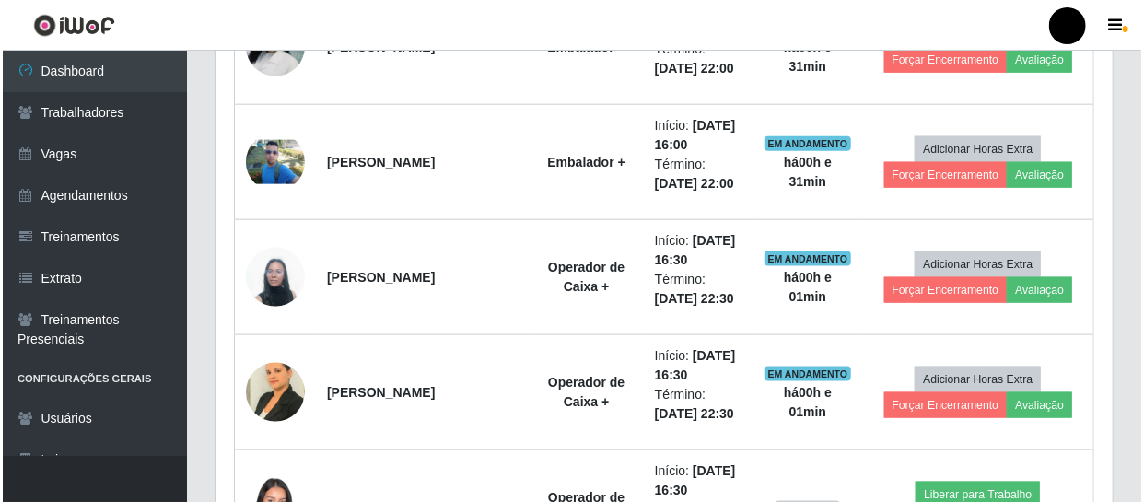
scroll to position [979, 0]
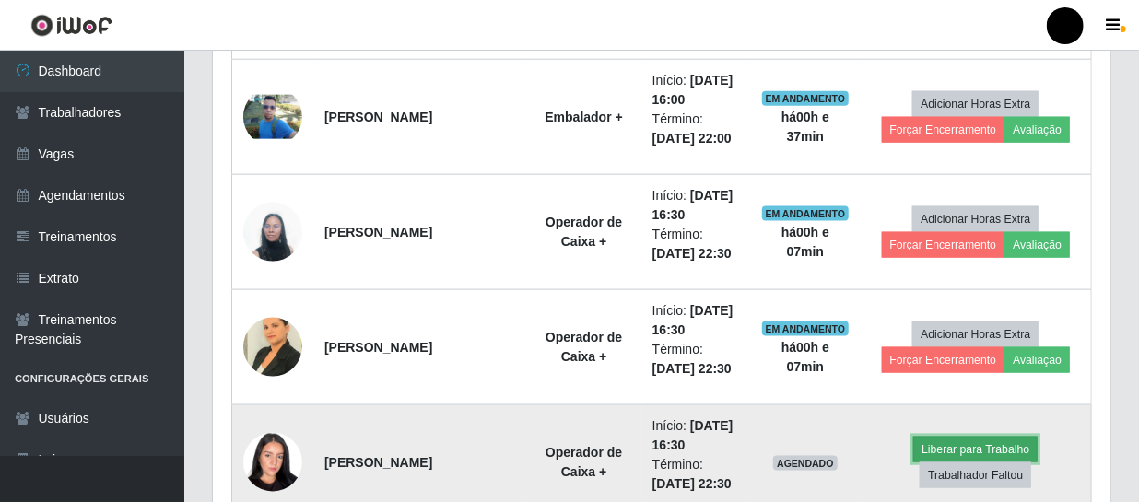
click at [940, 449] on button "Liberar para Trabalho" at bounding box center [975, 450] width 124 height 26
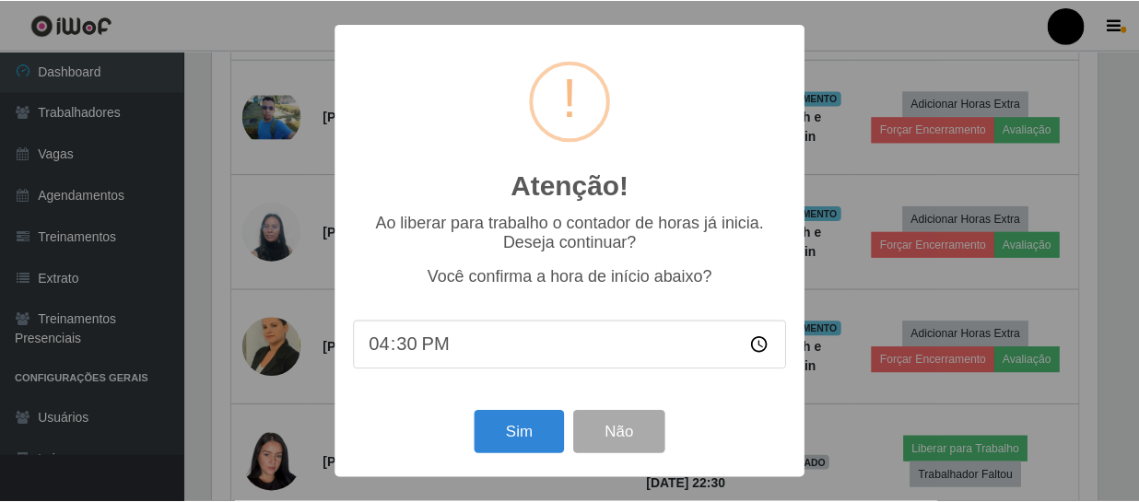
scroll to position [382, 889]
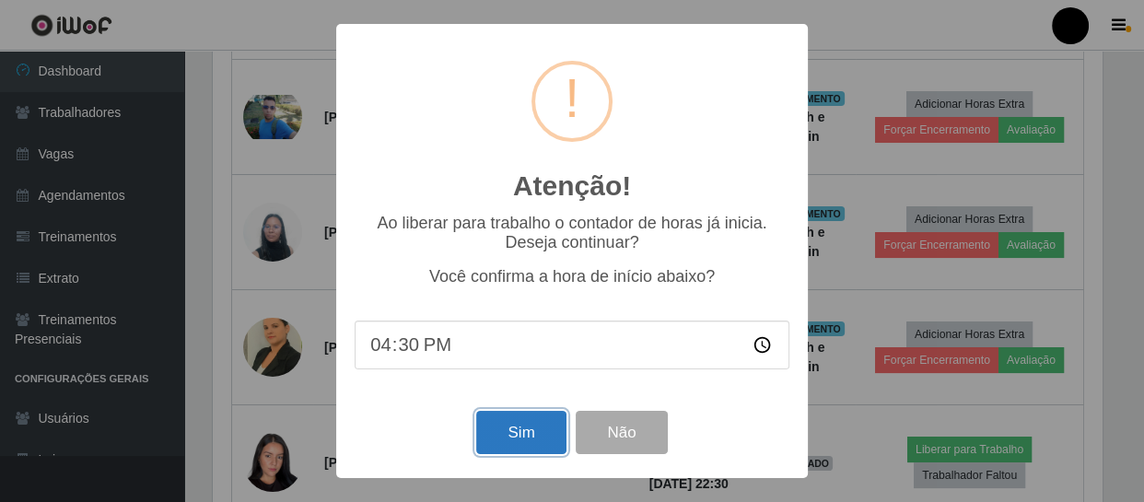
click at [521, 426] on button "Sim" at bounding box center [520, 432] width 89 height 43
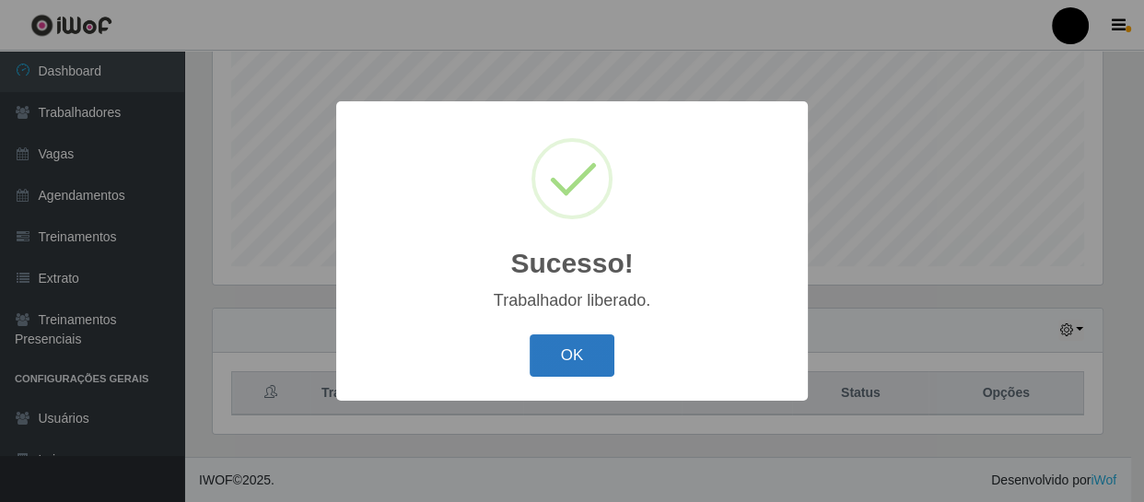
click at [572, 349] on button "OK" at bounding box center [573, 355] width 86 height 43
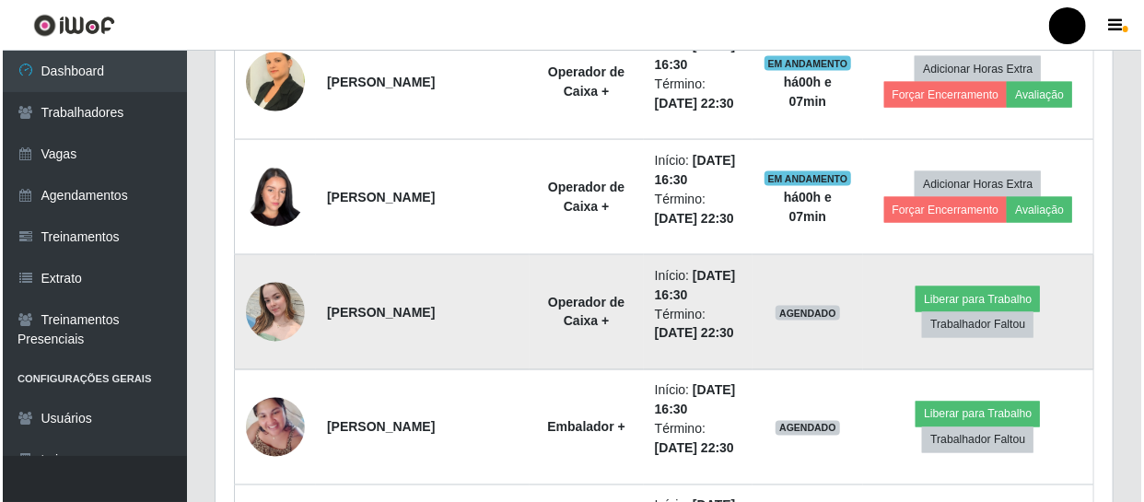
scroll to position [1230, 0]
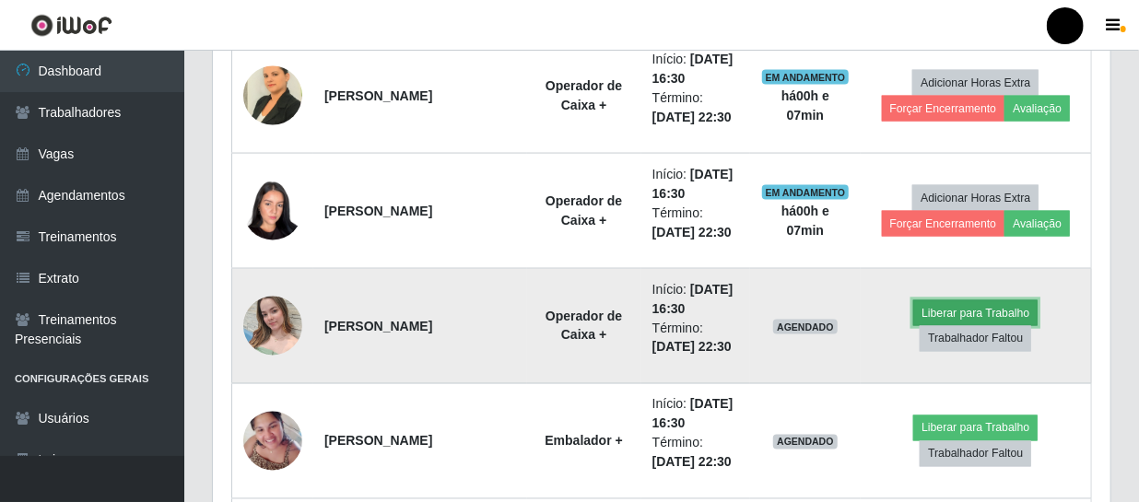
click at [966, 314] on button "Liberar para Trabalho" at bounding box center [975, 313] width 124 height 26
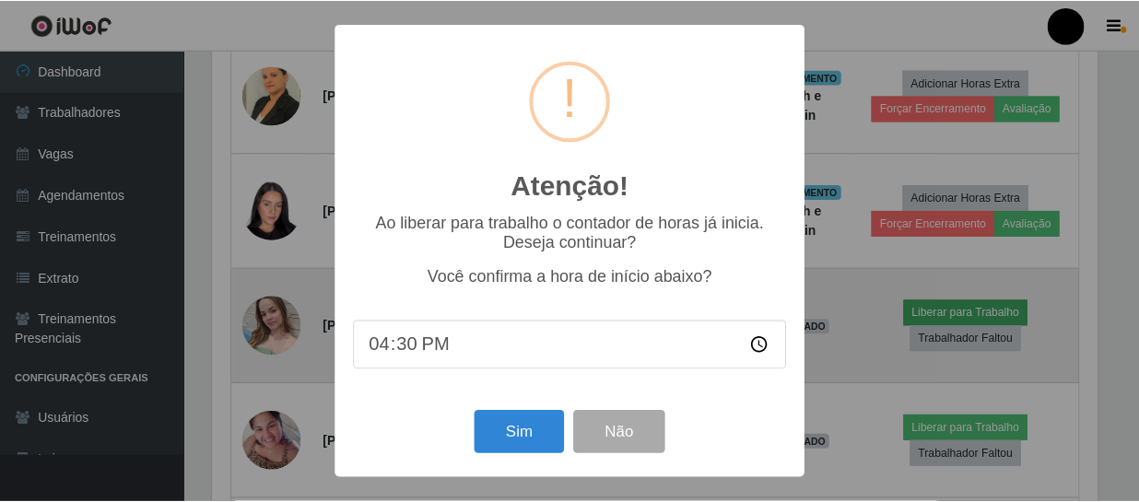
scroll to position [382, 889]
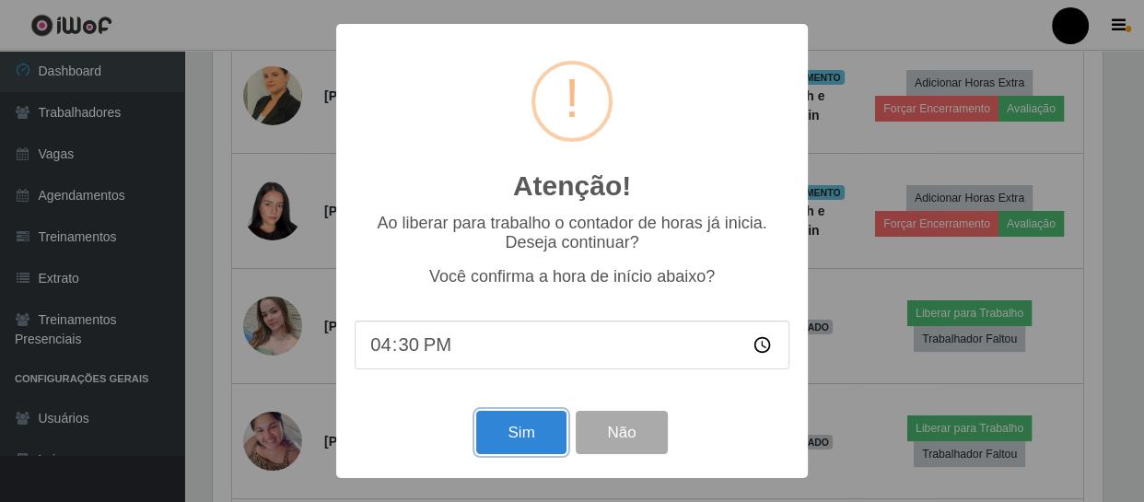
drag, startPoint x: 522, startPoint y: 428, endPoint x: 569, endPoint y: 378, distance: 68.4
click at [525, 426] on button "Sim" at bounding box center [520, 432] width 89 height 43
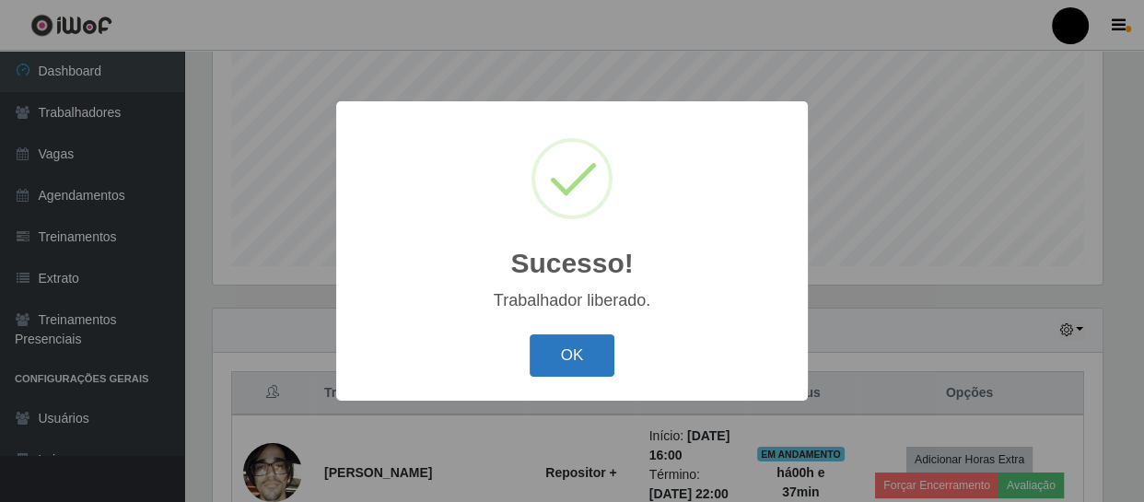
drag, startPoint x: 562, startPoint y: 358, endPoint x: 599, endPoint y: 326, distance: 48.4
click at [564, 355] on button "OK" at bounding box center [573, 355] width 86 height 43
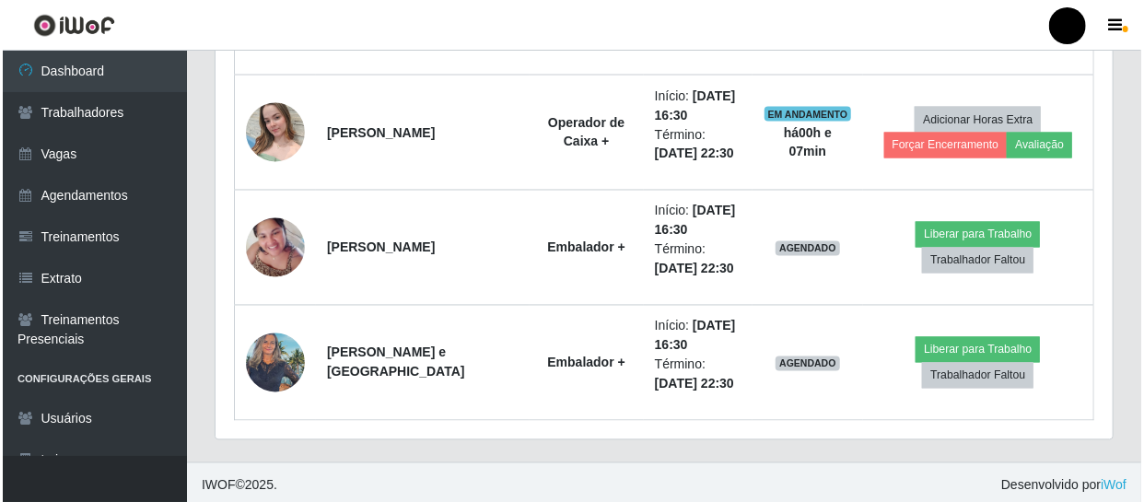
scroll to position [1428, 0]
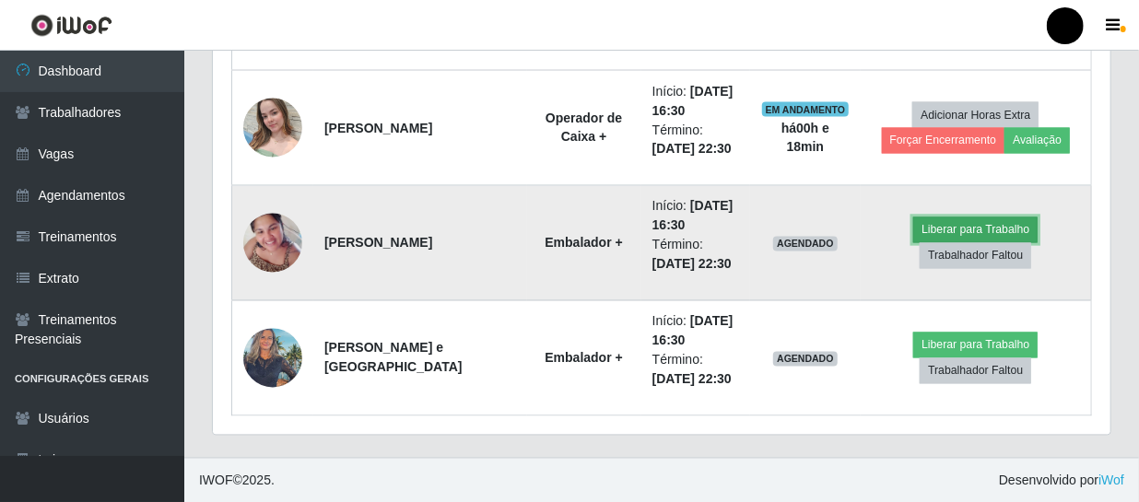
click at [942, 227] on button "Liberar para Trabalho" at bounding box center [975, 230] width 124 height 26
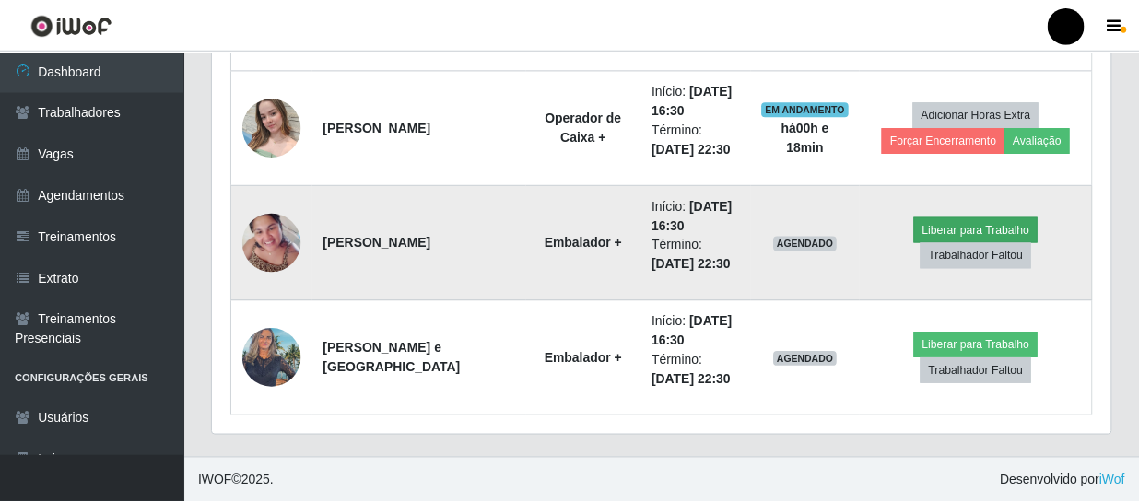
scroll to position [382, 889]
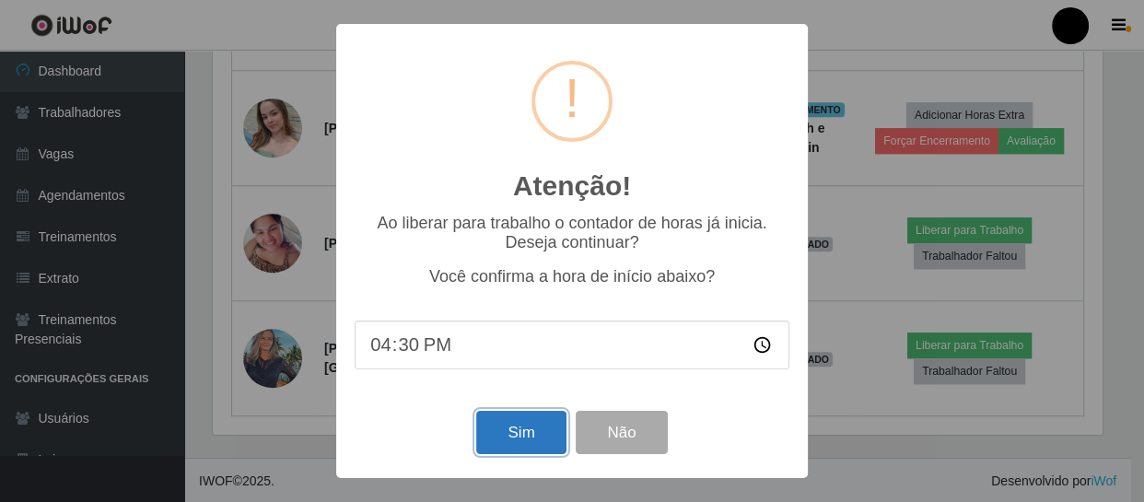
click at [517, 436] on button "Sim" at bounding box center [520, 432] width 89 height 43
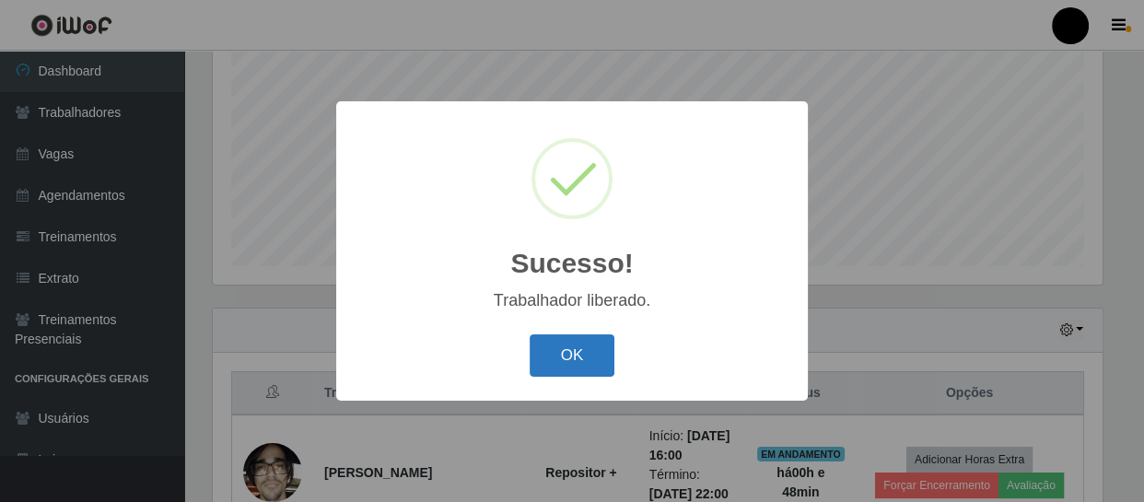
click at [569, 352] on button "OK" at bounding box center [573, 355] width 86 height 43
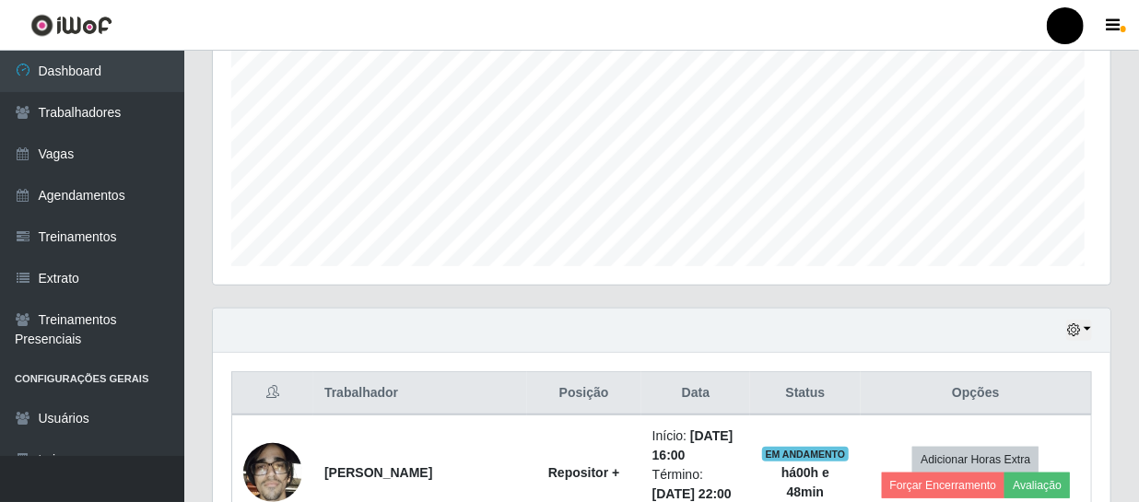
scroll to position [382, 897]
